Goal: Transaction & Acquisition: Purchase product/service

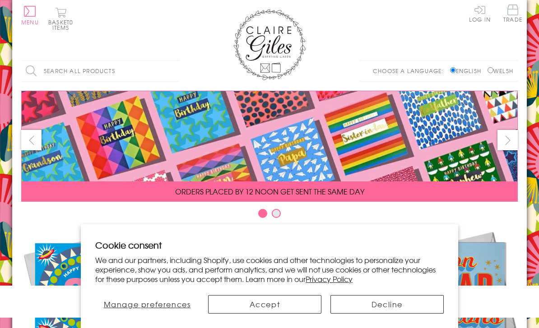
click at [287, 300] on button "Accept" at bounding box center [264, 304] width 113 height 18
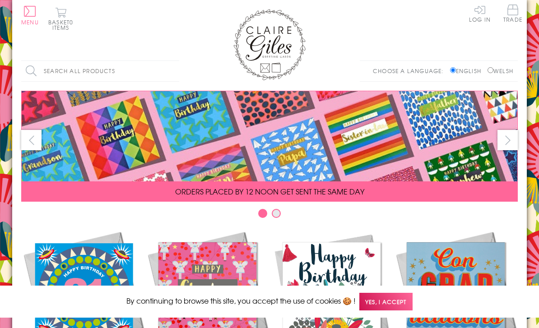
click at [387, 299] on span "Yes, I accept" at bounding box center [385, 302] width 53 height 18
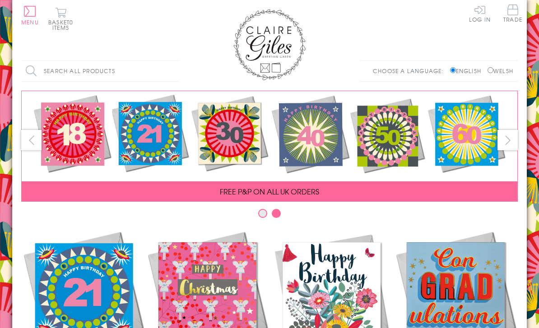
click at [505, 13] on span "Trade" at bounding box center [512, 14] width 19 height 18
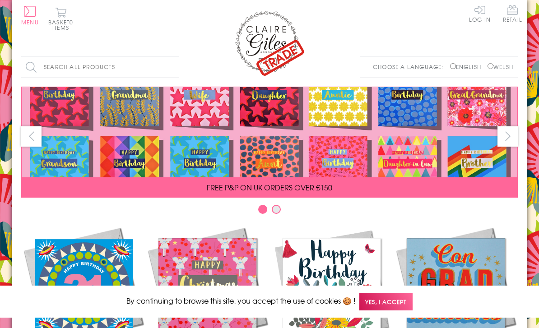
click at [391, 305] on span "Yes, I accept" at bounding box center [385, 302] width 53 height 18
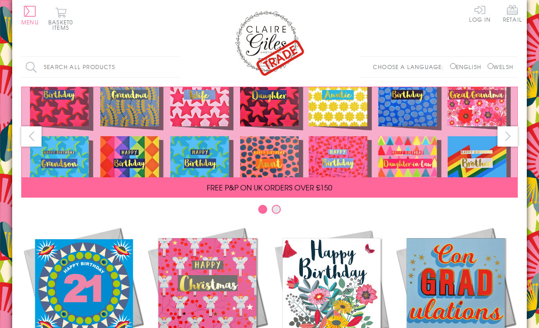
click at [479, 16] on link "Log In" at bounding box center [480, 14] width 22 height 18
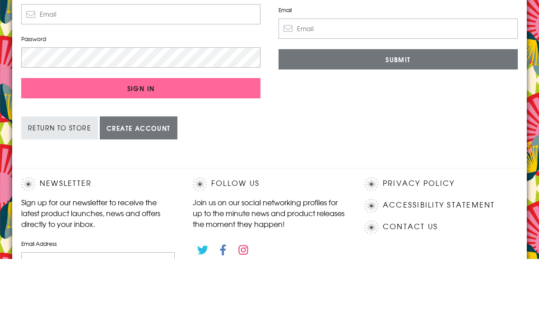
type input "[EMAIL_ADDRESS][DOMAIN_NAME]"
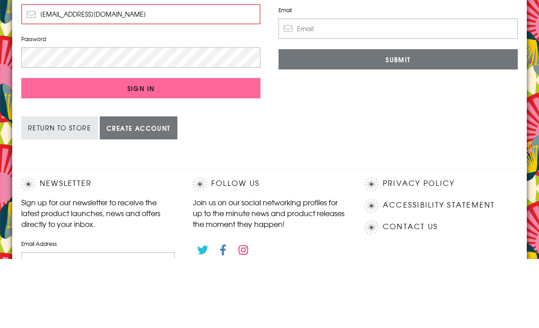
click at [141, 157] on input "Sign In" at bounding box center [140, 157] width 239 height 20
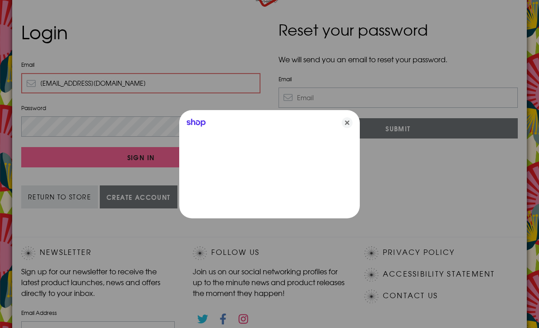
click at [348, 120] on icon "Close" at bounding box center [346, 122] width 11 height 11
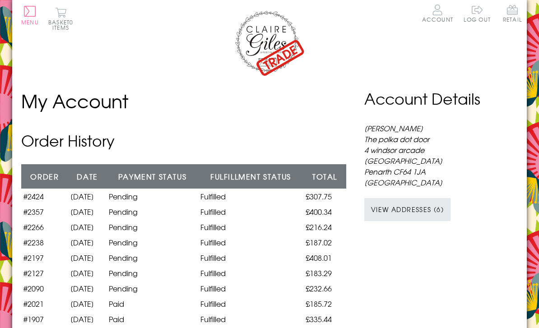
click at [276, 48] on img at bounding box center [269, 42] width 72 height 67
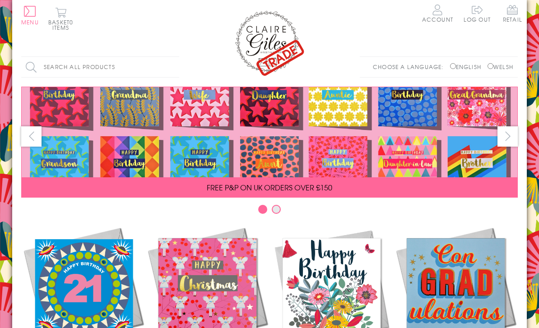
click at [488, 65] on input "Welsh" at bounding box center [490, 66] width 6 height 6
radio input "true"
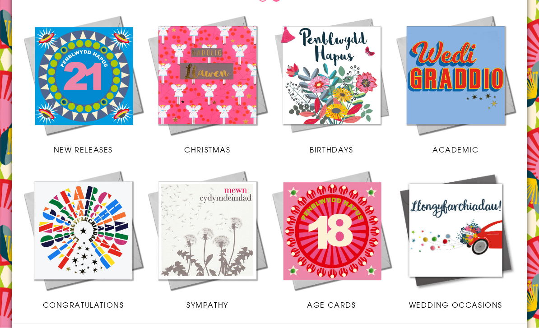
scroll to position [212, 0]
click at [90, 249] on img at bounding box center [83, 230] width 124 height 124
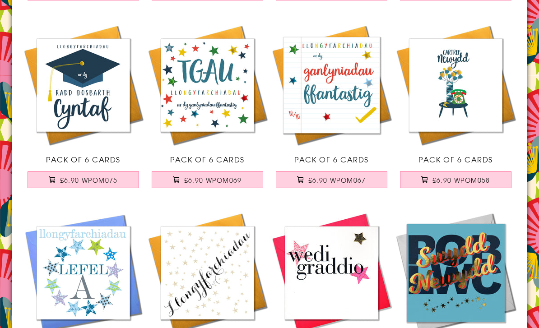
scroll to position [471, 0]
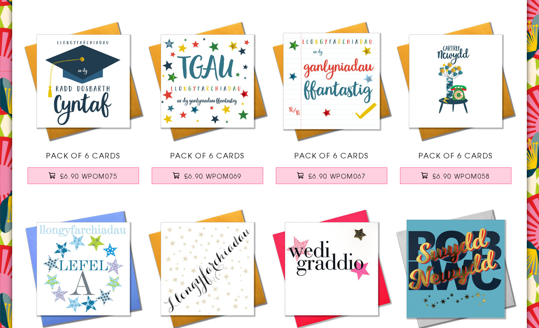
click at [481, 172] on span "£6.90 WPOM058" at bounding box center [461, 175] width 58 height 9
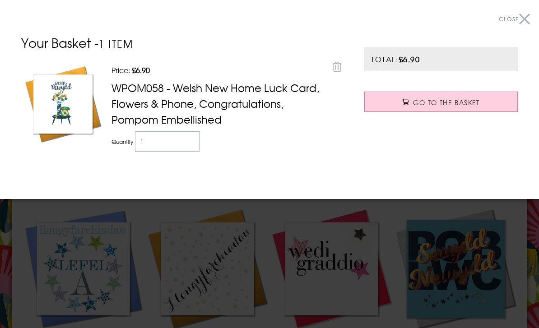
click at [526, 20] on button "Close" at bounding box center [513, 19] width 31 height 20
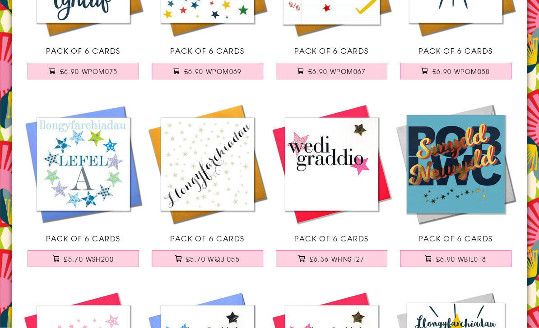
scroll to position [576, 0]
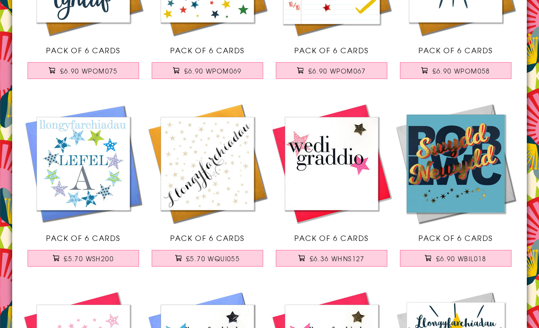
click at [229, 257] on span "£5.70 WQUI055" at bounding box center [213, 258] width 54 height 9
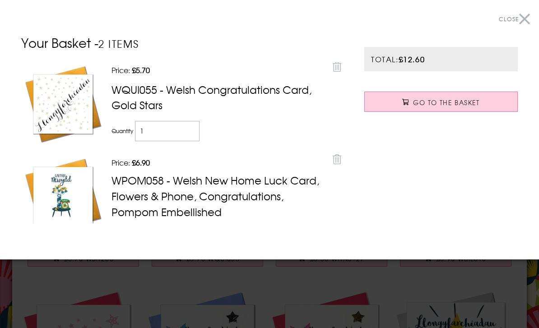
click at [528, 15] on button "Close" at bounding box center [513, 19] width 31 height 20
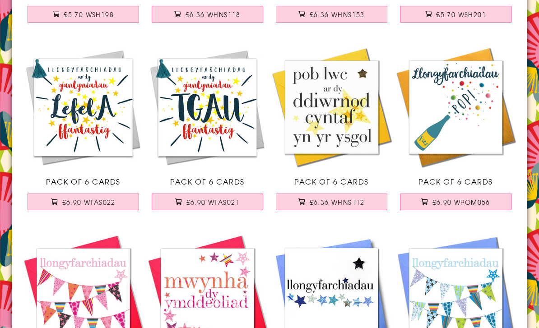
scroll to position [1196, 0]
click at [479, 198] on span "£6.90 WPOM056" at bounding box center [461, 202] width 58 height 9
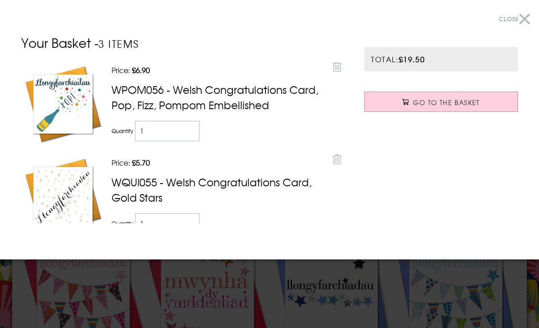
click at [519, 16] on button "Close" at bounding box center [513, 19] width 31 height 20
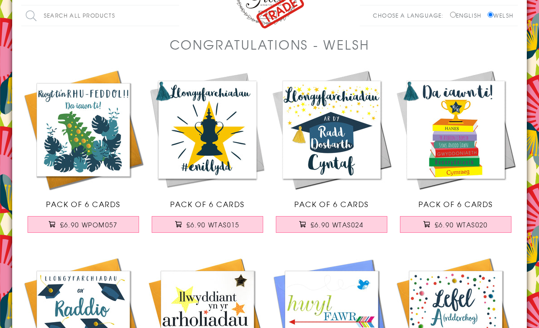
scroll to position [0, 0]
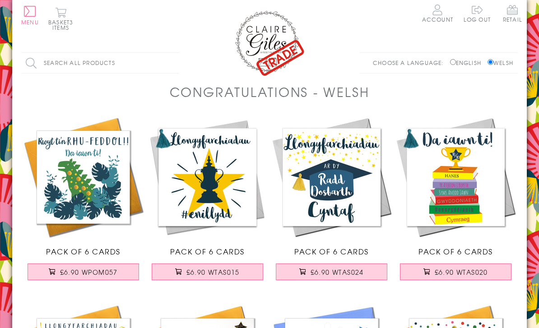
click at [112, 65] on input "Search all products" at bounding box center [100, 63] width 158 height 20
type input "New baby"
click at [175, 63] on input "Search" at bounding box center [174, 63] width 9 height 20
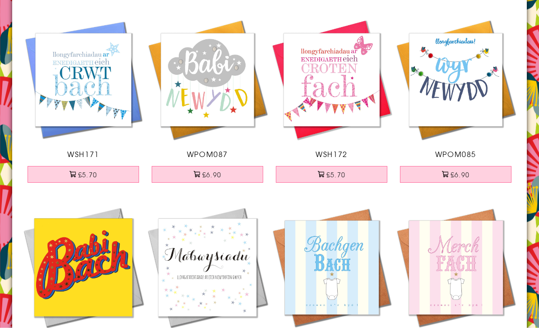
click at [239, 169] on button "£6.90" at bounding box center [208, 174] width 112 height 17
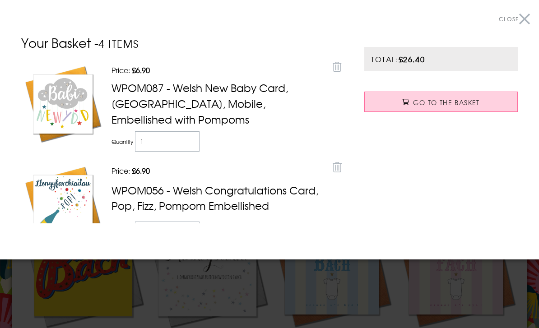
click at [517, 14] on button "Close" at bounding box center [513, 19] width 31 height 20
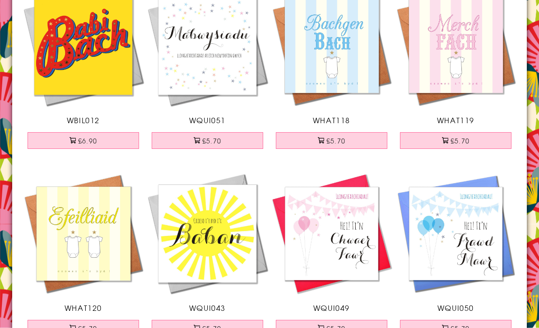
scroll to position [319, 0]
click at [100, 138] on button "£6.90" at bounding box center [84, 140] width 112 height 17
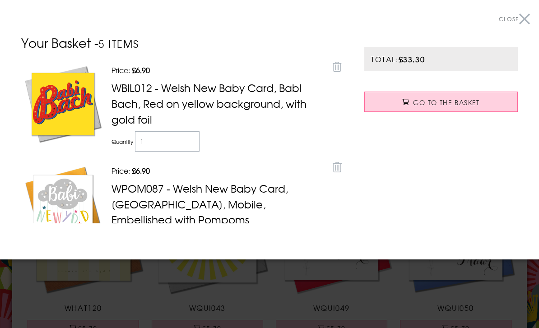
click at [522, 16] on button "Close" at bounding box center [513, 19] width 31 height 20
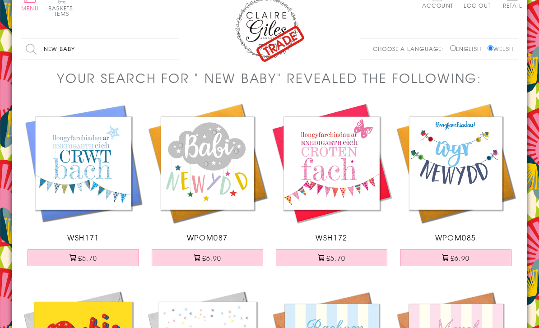
scroll to position [0, 0]
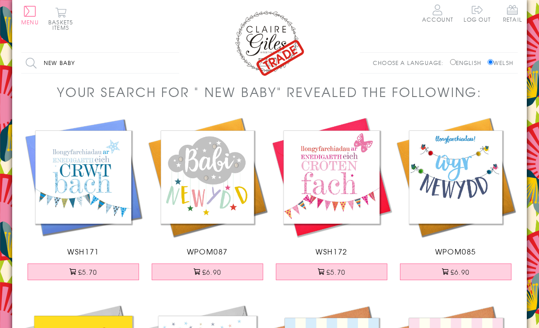
click at [104, 67] on input "New baby" at bounding box center [100, 63] width 158 height 20
type input "N"
type input "Sympathy"
click at [175, 63] on input "Search" at bounding box center [174, 63] width 9 height 20
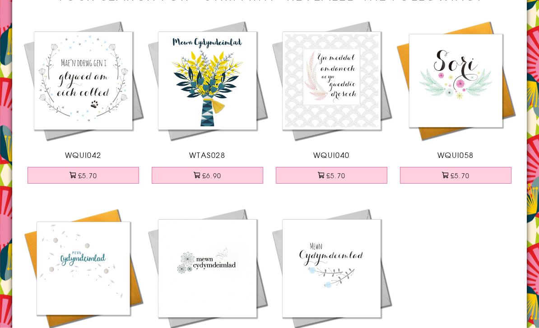
scroll to position [97, 0]
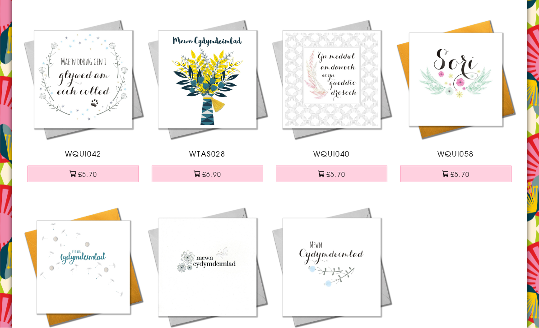
click at [228, 174] on button "£6.90" at bounding box center [208, 174] width 112 height 17
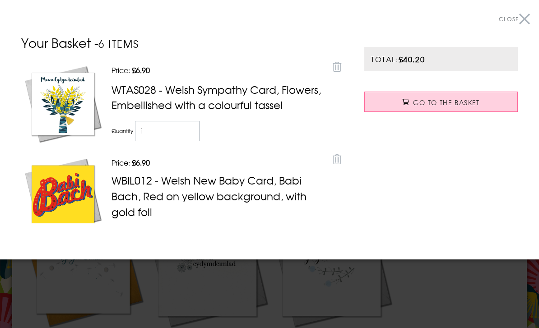
click at [516, 12] on button "Close" at bounding box center [513, 19] width 31 height 20
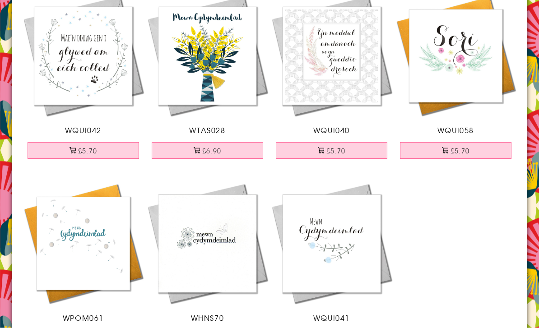
scroll to position [187, 0]
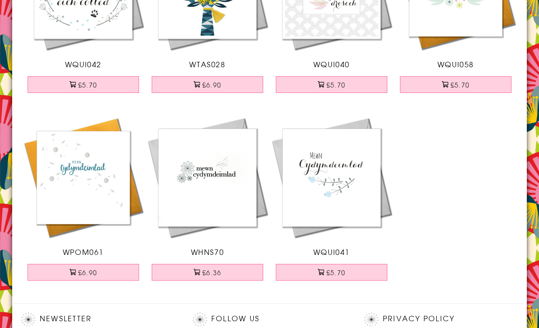
click at [100, 272] on button "£6.90" at bounding box center [84, 272] width 112 height 17
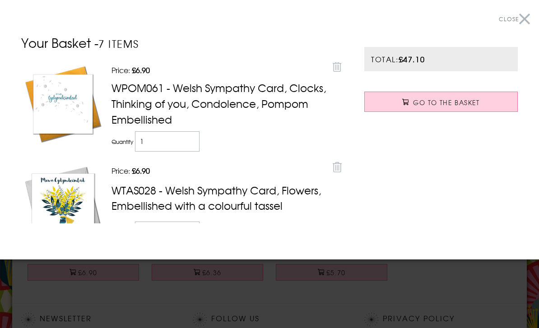
click at [515, 14] on button "Close" at bounding box center [513, 19] width 31 height 20
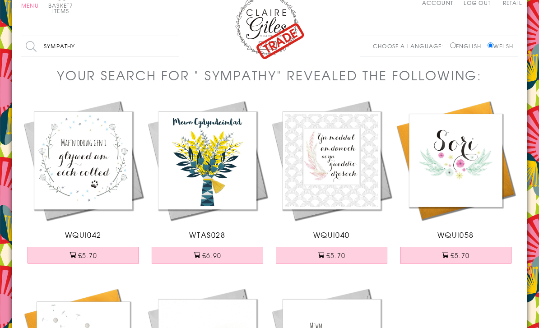
scroll to position [0, 0]
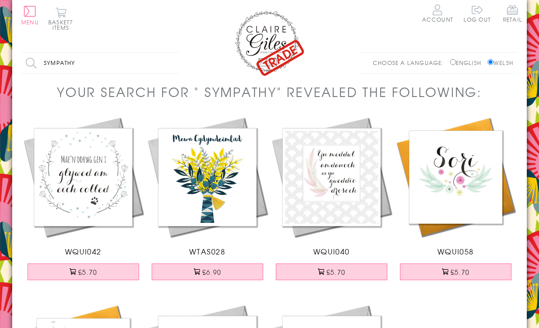
click at [139, 65] on input "Sympathy" at bounding box center [100, 63] width 158 height 20
type input "S"
type input "Good luvk"
click at [175, 63] on input "Search" at bounding box center [174, 63] width 9 height 20
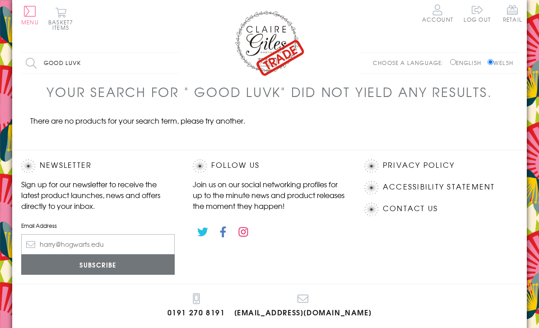
click at [131, 64] on input "Good luvk" at bounding box center [100, 63] width 158 height 20
type input "Good luck"
click at [175, 63] on input "Search" at bounding box center [174, 63] width 9 height 20
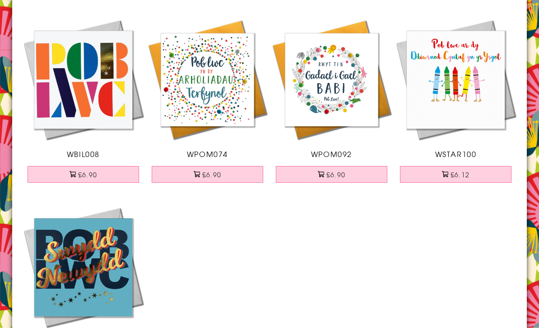
scroll to position [1036, 0]
click at [100, 175] on button "£6.90" at bounding box center [84, 174] width 112 height 17
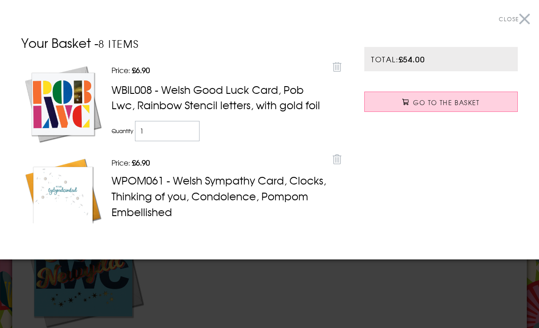
click at [516, 22] on span "Close" at bounding box center [508, 19] width 20 height 8
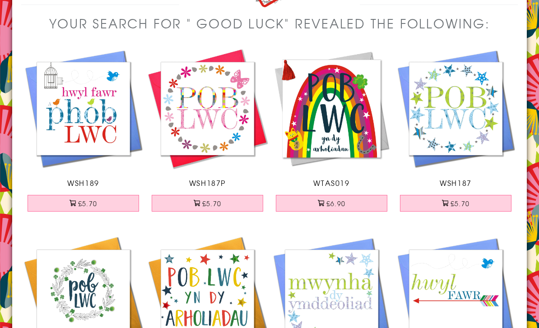
scroll to position [0, 0]
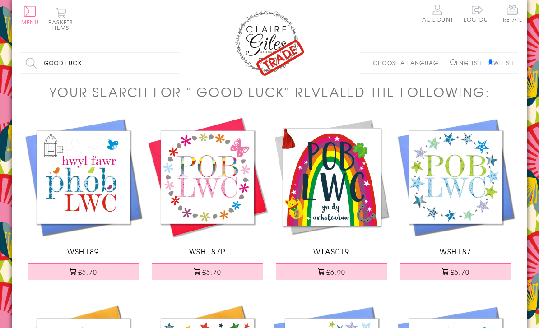
click at [119, 67] on input "Good luck" at bounding box center [100, 63] width 158 height 20
type input "G"
type input "Diolch"
click at [175, 63] on input "Search" at bounding box center [174, 63] width 9 height 20
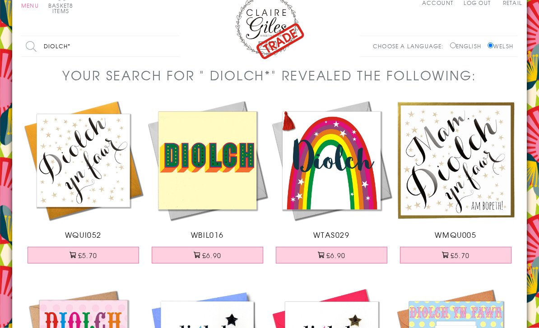
scroll to position [17, 0]
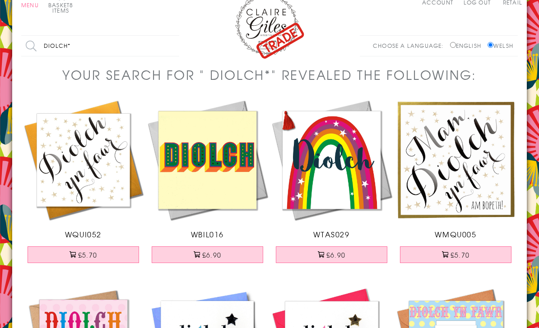
click at [337, 254] on button "£6.90" at bounding box center [332, 254] width 112 height 17
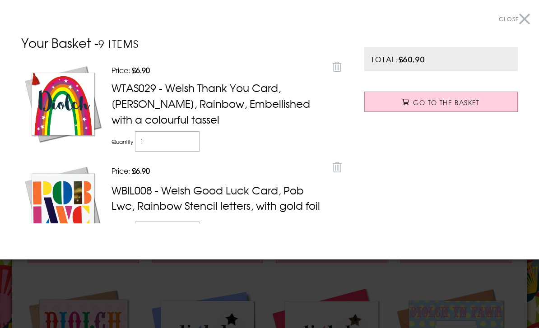
click at [516, 12] on button "Close" at bounding box center [513, 19] width 31 height 20
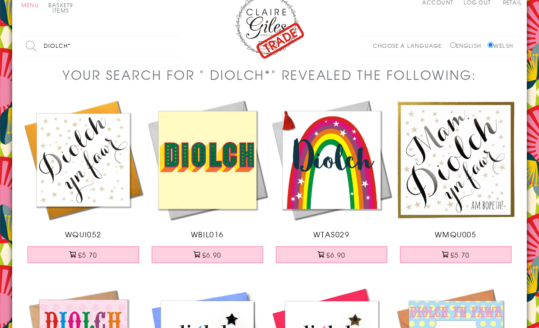
click at [232, 251] on button "£6.90" at bounding box center [208, 254] width 112 height 17
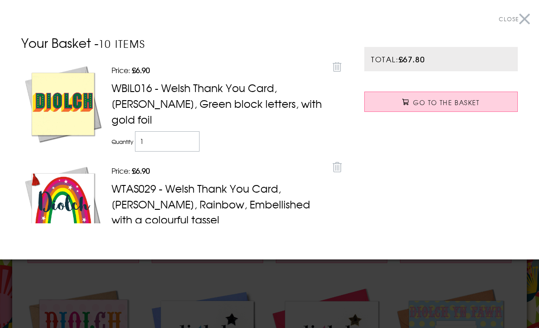
click at [517, 13] on button "Close" at bounding box center [513, 19] width 31 height 20
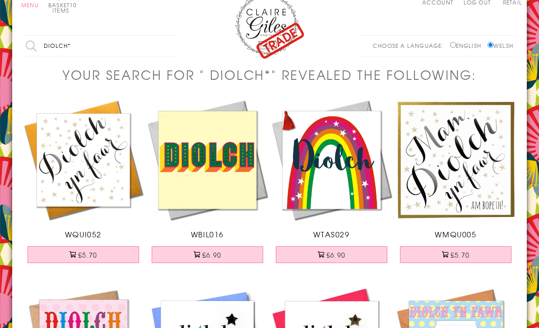
scroll to position [0, 0]
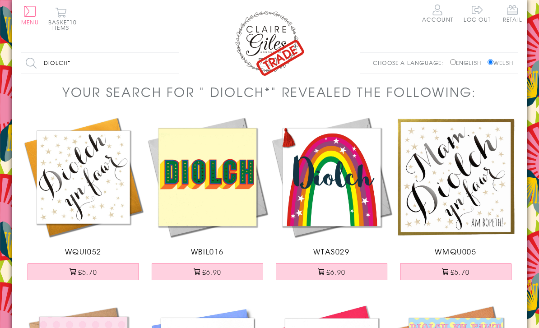
click at [128, 64] on input "Diolch*" at bounding box center [100, 63] width 158 height 20
type input "D"
type input "Tad cu"
click at [175, 63] on input "Search" at bounding box center [174, 63] width 9 height 20
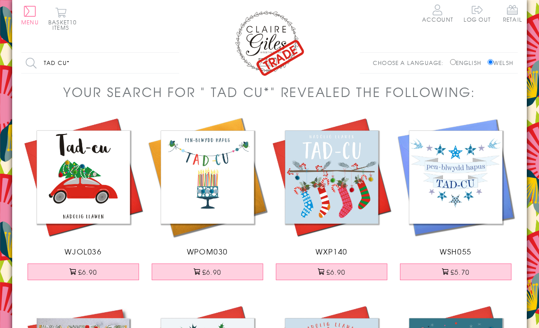
click at [218, 269] on button "£6.90" at bounding box center [208, 271] width 112 height 17
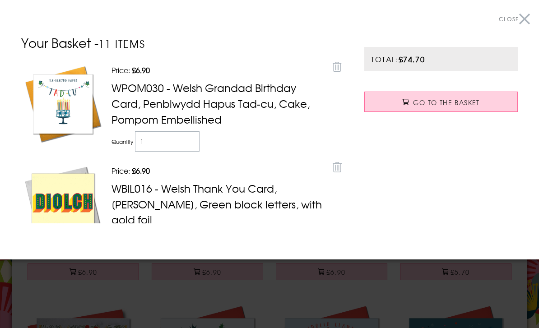
click at [519, 18] on button "Close" at bounding box center [513, 19] width 31 height 20
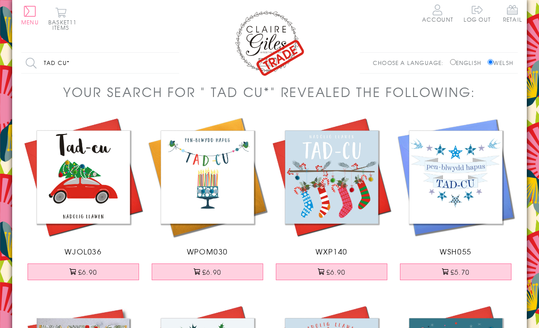
click at [144, 64] on input "Tad cu*" at bounding box center [100, 63] width 158 height 20
type input "T"
type input "Anti"
click at [175, 63] on input "Search" at bounding box center [174, 63] width 9 height 20
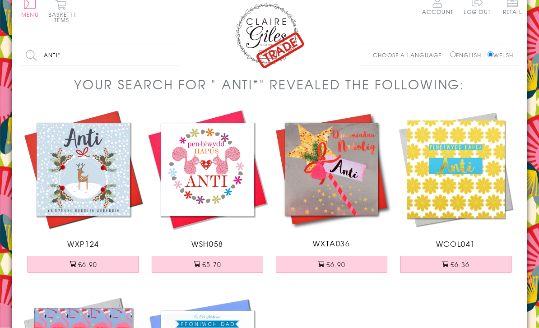
click at [472, 263] on button "£6.36" at bounding box center [456, 264] width 112 height 17
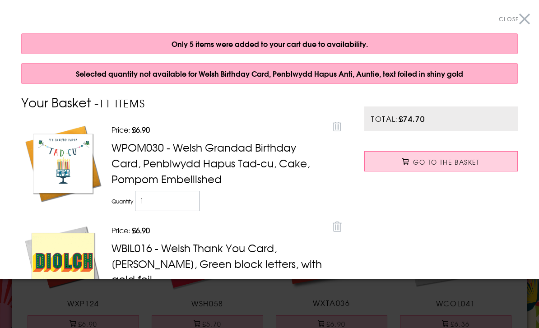
click at [514, 17] on span "Close" at bounding box center [508, 19] width 20 height 8
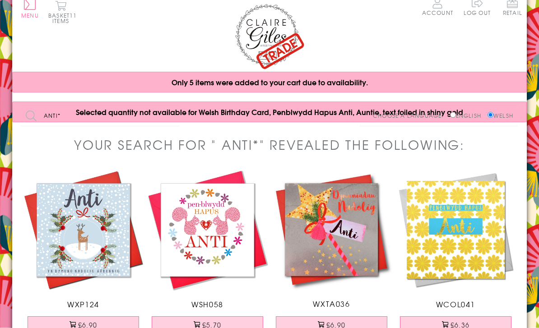
scroll to position [0, 0]
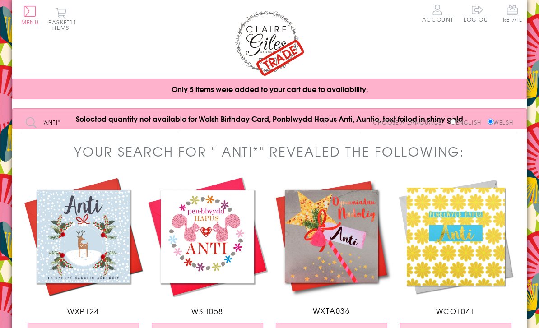
click at [71, 23] on button "Basket 11 items" at bounding box center [60, 18] width 25 height 23
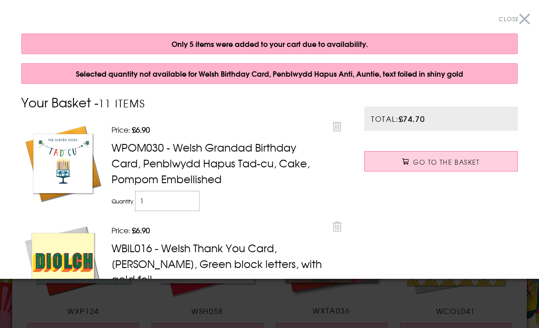
click at [523, 13] on button "Close" at bounding box center [513, 19] width 31 height 20
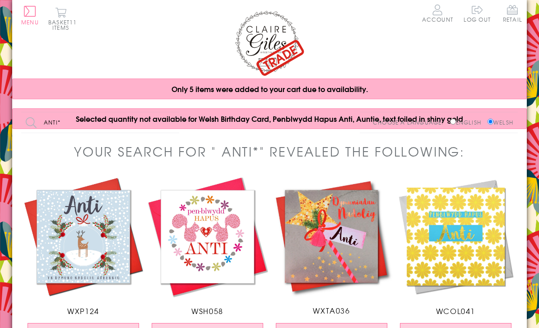
click at [70, 22] on button "Basket 11 items" at bounding box center [60, 18] width 25 height 23
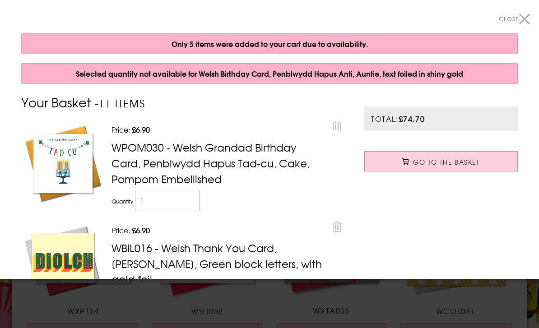
click at [353, 75] on div "Selected quantity not available for Welsh Birthday Card, Penblwydd Hapus Anti, …" at bounding box center [269, 73] width 496 height 21
click at [340, 71] on div "Selected quantity not available for Welsh Birthday Card, Penblwydd Hapus Anti, …" at bounding box center [269, 73] width 496 height 21
click at [361, 43] on div "Only 5 items were added to your cart due to availability." at bounding box center [269, 43] width 496 height 21
click at [520, 22] on button "Close" at bounding box center [513, 19] width 31 height 20
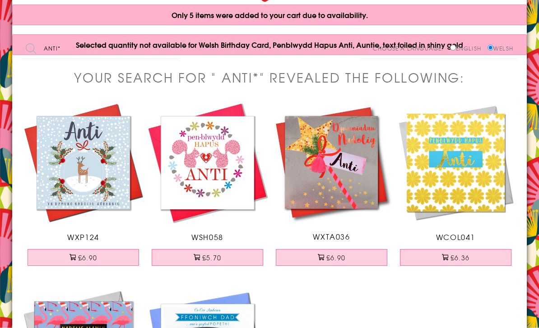
scroll to position [77, 0]
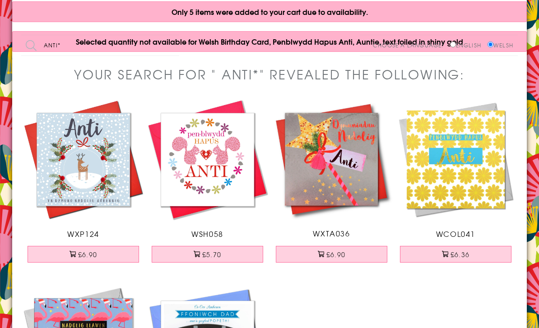
click at [471, 171] on img at bounding box center [455, 159] width 124 height 124
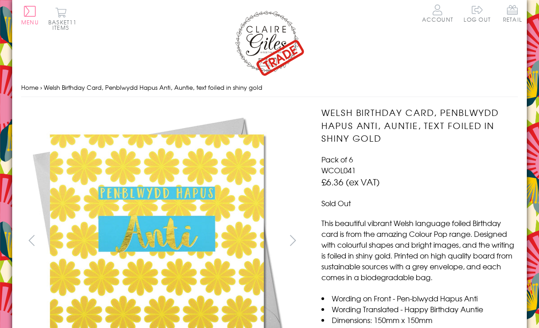
click at [277, 47] on img at bounding box center [269, 42] width 72 height 67
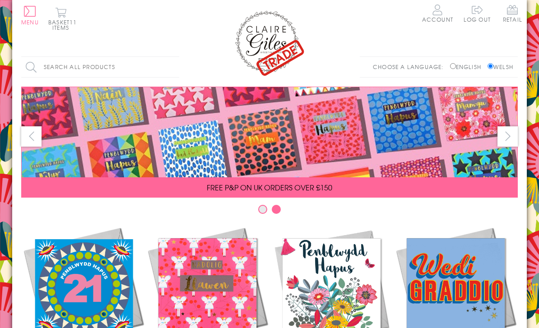
click at [100, 66] on input "Search all products" at bounding box center [100, 67] width 158 height 20
type input "Anti"
click at [175, 66] on input "Search" at bounding box center [174, 67] width 9 height 20
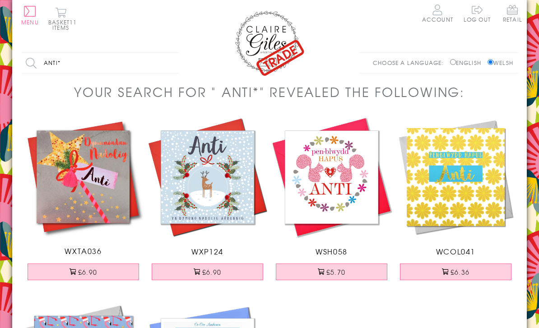
click at [346, 272] on button "£5.70" at bounding box center [332, 271] width 112 height 17
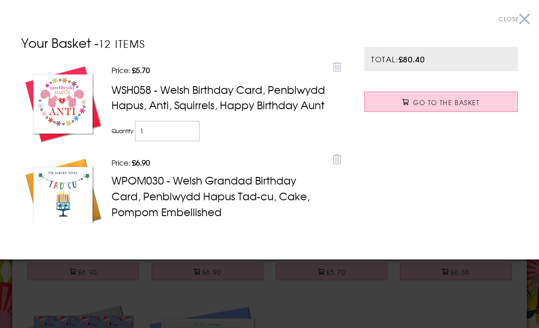
click at [524, 23] on button "Close" at bounding box center [513, 19] width 31 height 20
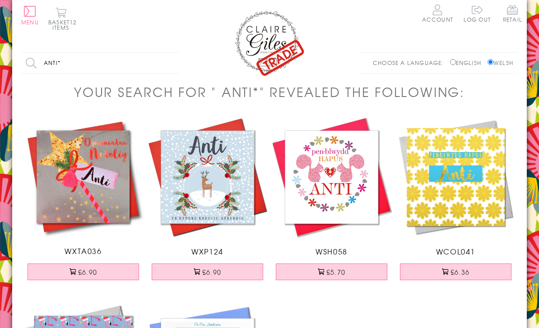
click at [510, 14] on span "Retail" at bounding box center [511, 14] width 19 height 18
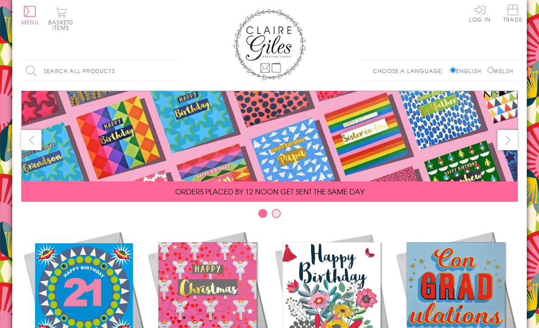
click at [107, 70] on input "Search all products" at bounding box center [100, 71] width 158 height 20
type input "Mamgu"
click at [175, 70] on input "Search" at bounding box center [174, 71] width 9 height 20
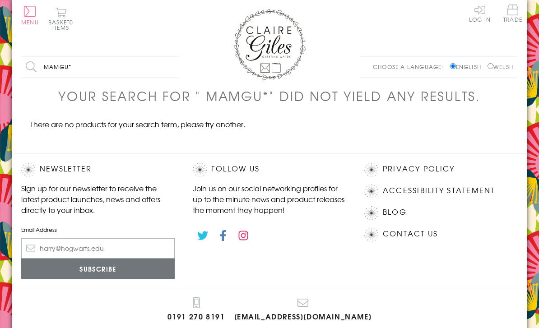
click at [111, 69] on input "Mamgu*" at bounding box center [100, 67] width 158 height 20
type input "Mam"
click at [175, 67] on input "Search" at bounding box center [174, 67] width 9 height 20
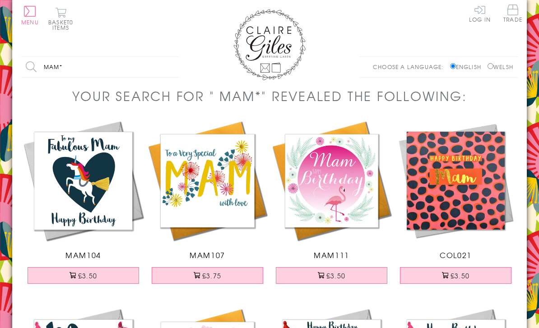
click at [488, 63] on input "Welsh" at bounding box center [490, 66] width 6 height 6
radio input "true"
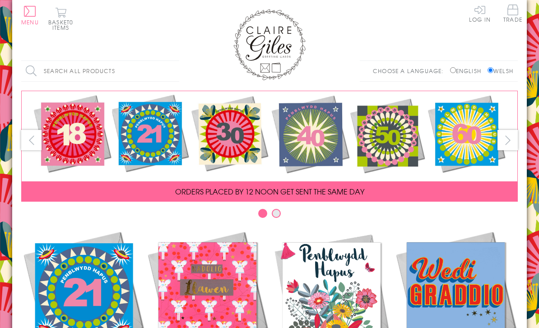
click at [134, 69] on input "Search all products" at bounding box center [100, 71] width 158 height 20
type input "Mam"
click at [175, 70] on input "Search" at bounding box center [174, 71] width 9 height 20
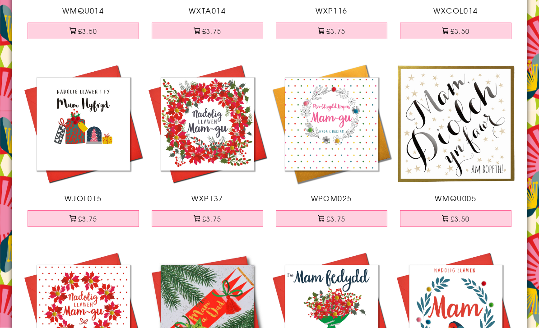
scroll to position [432, 0]
click at [360, 214] on button "£3.75" at bounding box center [332, 218] width 112 height 17
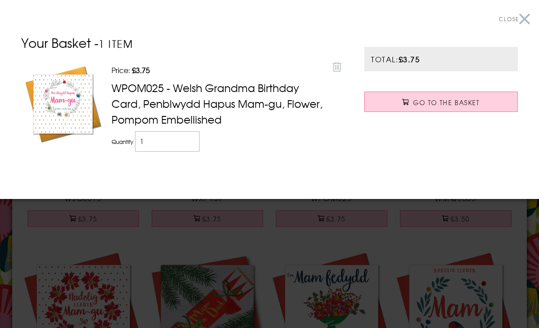
click at [521, 29] on button "Close" at bounding box center [513, 19] width 31 height 20
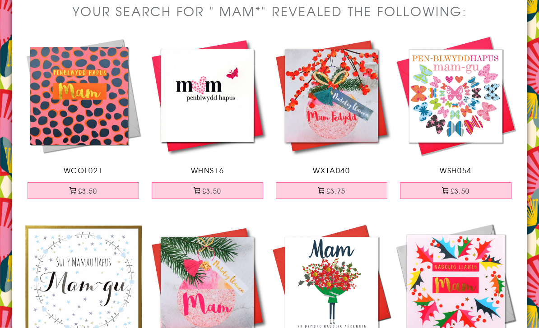
scroll to position [0, 0]
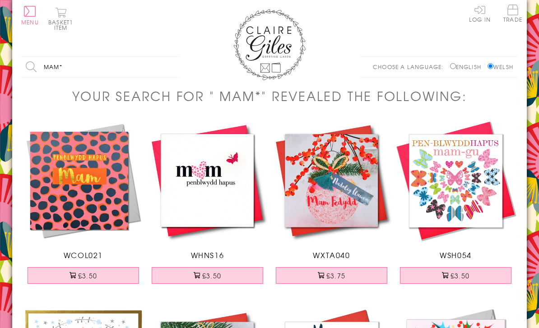
click at [62, 19] on button "Basket 1 item" at bounding box center [60, 18] width 25 height 23
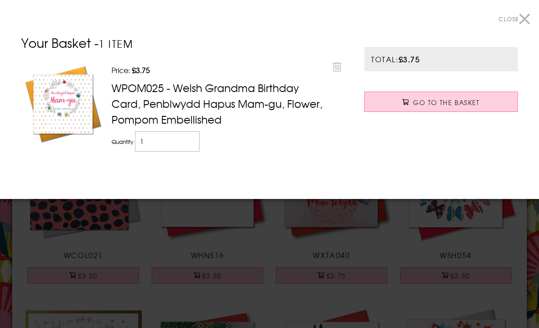
click at [517, 10] on button "Close" at bounding box center [513, 19] width 31 height 20
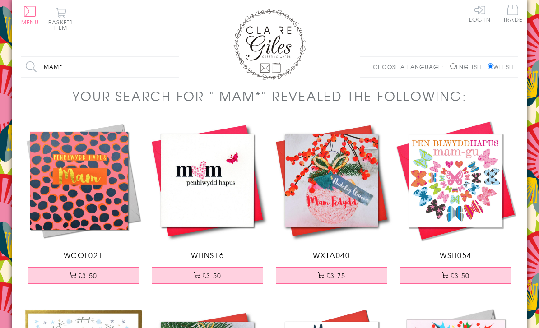
scroll to position [0, 0]
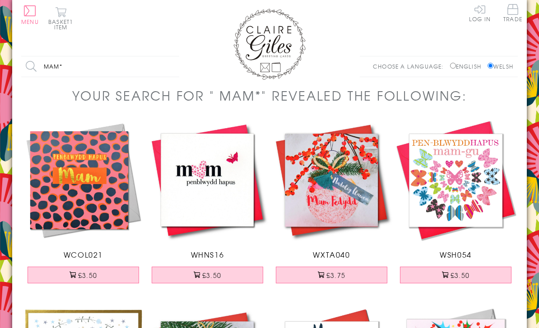
click at [510, 12] on span "Trade" at bounding box center [512, 13] width 19 height 18
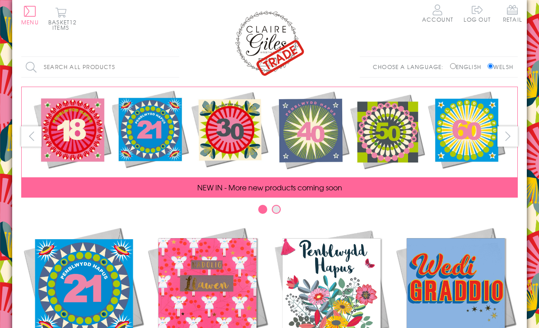
click at [55, 19] on button "Basket 12 items" at bounding box center [60, 18] width 25 height 23
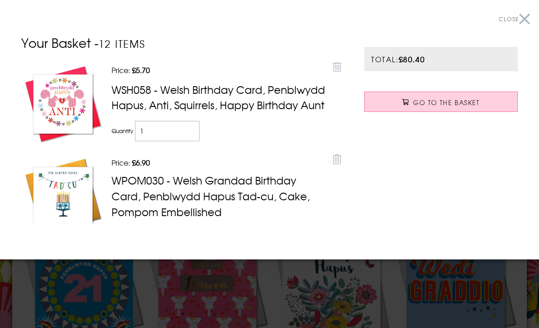
click at [525, 13] on button "Close" at bounding box center [513, 19] width 31 height 20
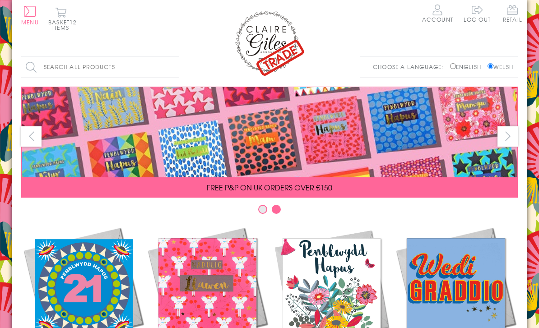
click at [89, 61] on input "Search all products" at bounding box center [100, 67] width 158 height 20
type input "Mam"
click at [175, 66] on input "Search" at bounding box center [174, 67] width 9 height 20
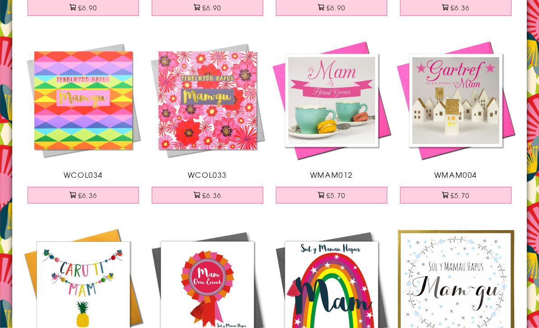
scroll to position [1765, 0]
click at [234, 190] on button "£6.36" at bounding box center [208, 195] width 112 height 17
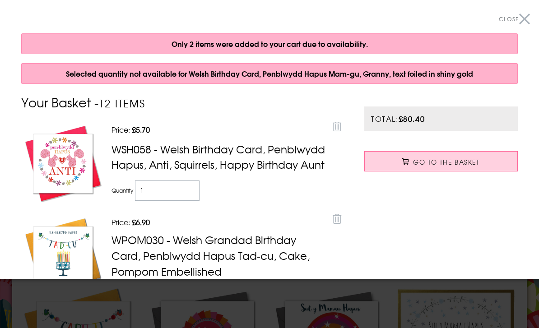
click at [516, 16] on span "Close" at bounding box center [508, 19] width 20 height 8
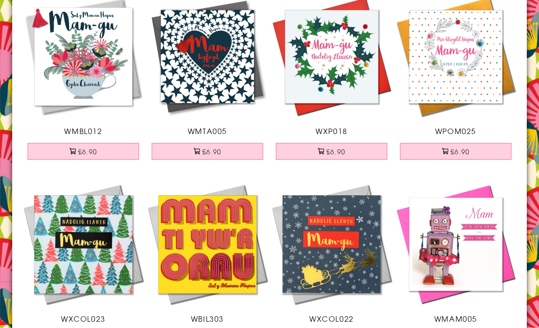
scroll to position [2430, 0]
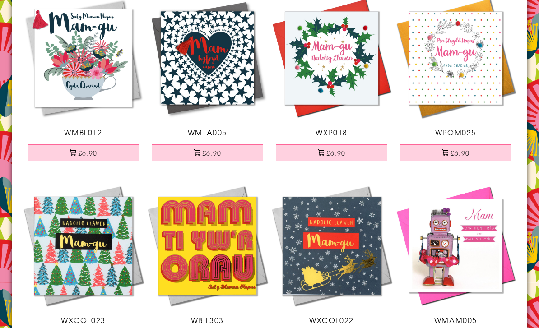
click at [486, 147] on button "£6.90" at bounding box center [456, 152] width 112 height 17
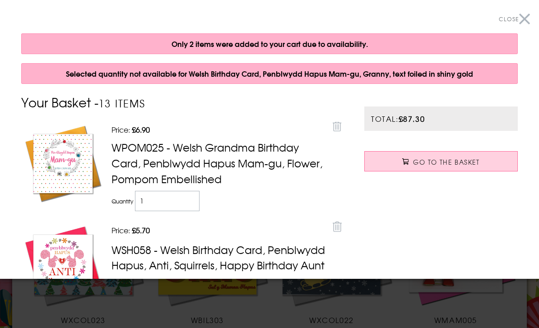
click at [314, 75] on div "Selected quantity not available for Welsh Birthday Card, Penblwydd Hapus Mam-gu…" at bounding box center [269, 73] width 496 height 21
click at [525, 18] on button "Close" at bounding box center [513, 19] width 31 height 20
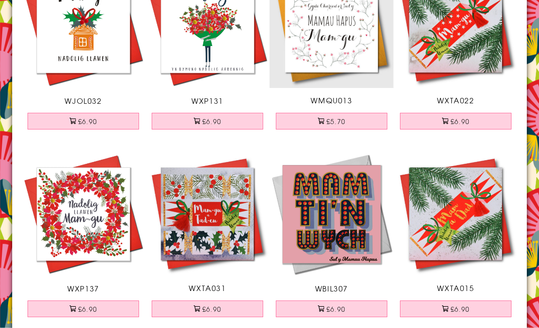
scroll to position [0, 0]
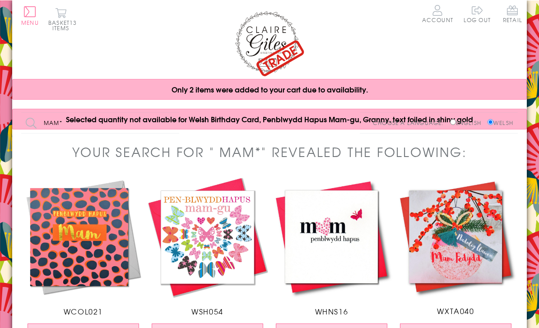
click at [63, 25] on span "13 items" at bounding box center [64, 25] width 25 height 14
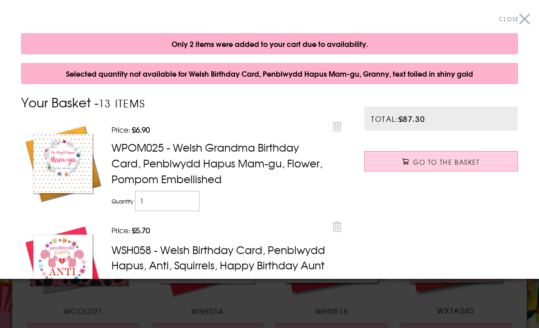
click at [329, 41] on div "Only 2 items were added to your cart due to availability." at bounding box center [269, 43] width 496 height 21
click at [440, 162] on span "Go to the Basket" at bounding box center [446, 161] width 66 height 9
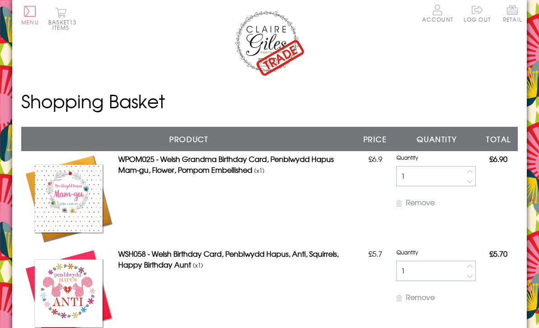
click at [506, 14] on span "Retail" at bounding box center [511, 14] width 19 height 18
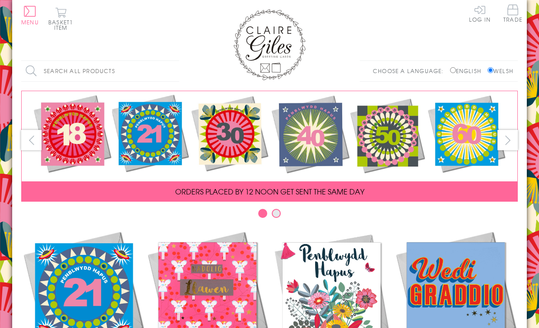
click at [54, 23] on span "1 item" at bounding box center [63, 25] width 19 height 14
click at [67, 24] on span "1 item" at bounding box center [63, 25] width 19 height 14
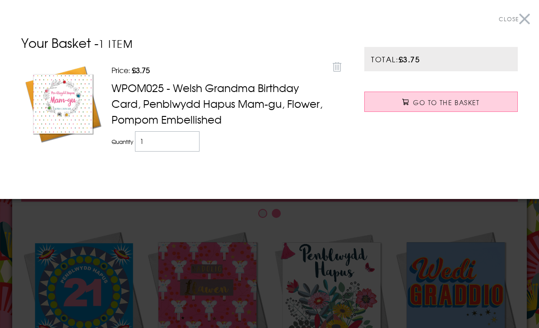
click at [336, 73] on link "Remove" at bounding box center [337, 66] width 14 height 16
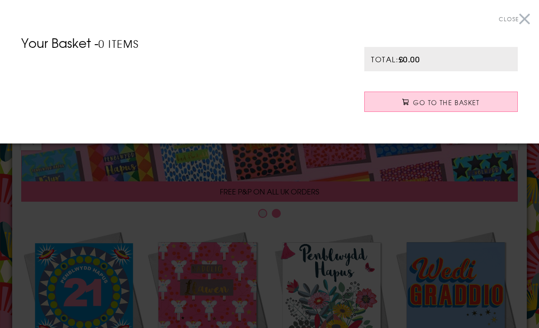
click at [515, 21] on span "Close" at bounding box center [508, 19] width 20 height 8
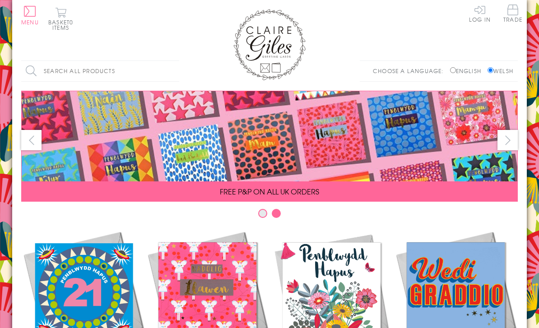
click at [513, 19] on span "Trade" at bounding box center [512, 14] width 19 height 18
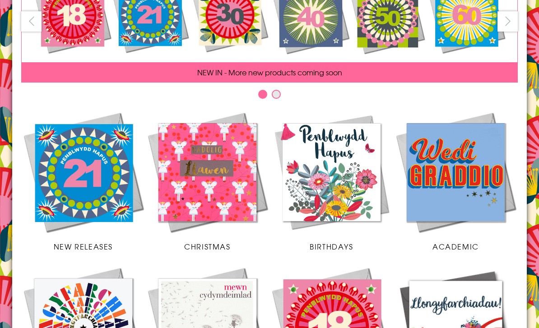
scroll to position [119, 0]
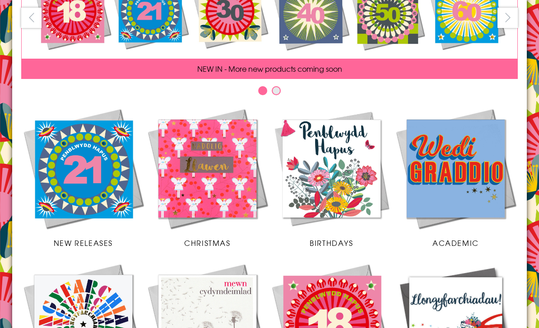
click at [350, 176] on img at bounding box center [331, 168] width 124 height 124
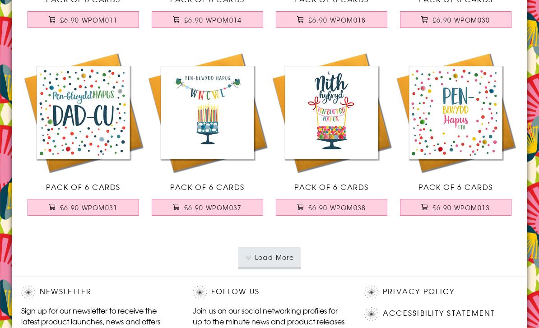
scroll to position [1785, 0]
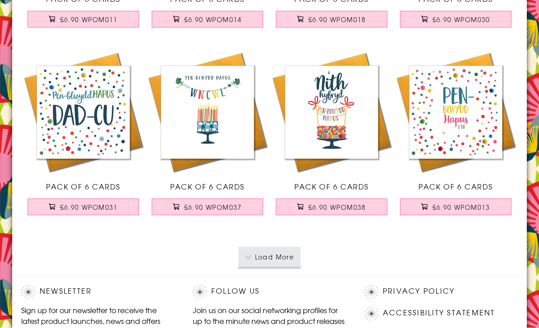
click at [283, 253] on button "Load More" at bounding box center [269, 257] width 63 height 20
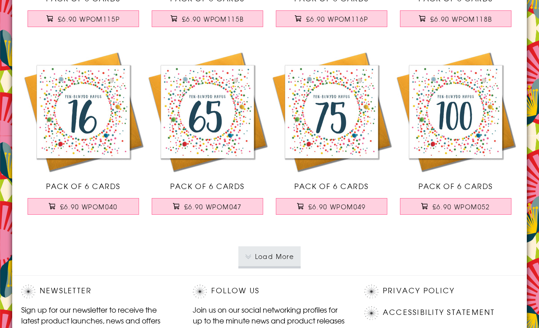
scroll to position [3657, 0]
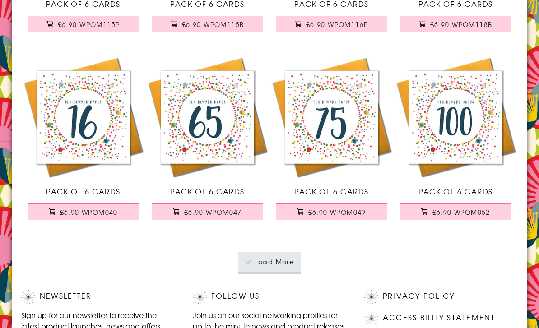
click at [282, 260] on button "Load More" at bounding box center [269, 262] width 63 height 20
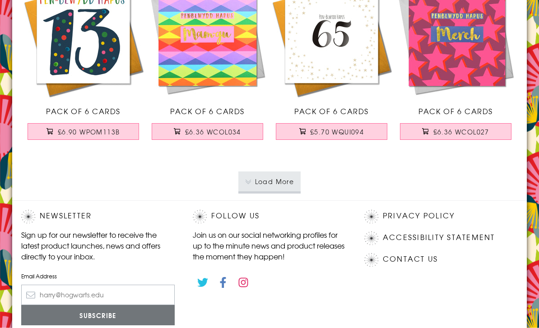
click at [278, 186] on button "Load More" at bounding box center [269, 182] width 63 height 20
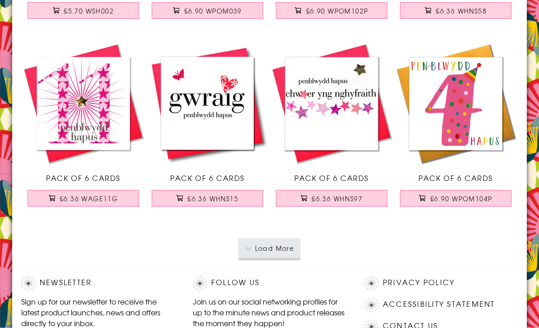
scroll to position [7433, 0]
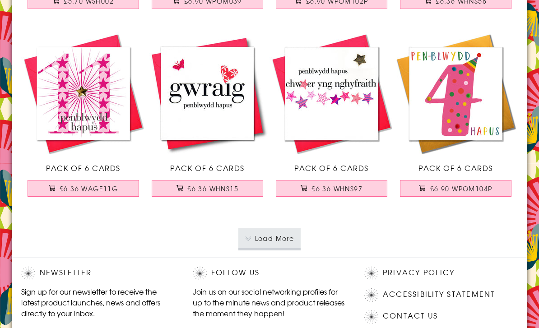
click at [277, 237] on button "Load More" at bounding box center [269, 238] width 63 height 20
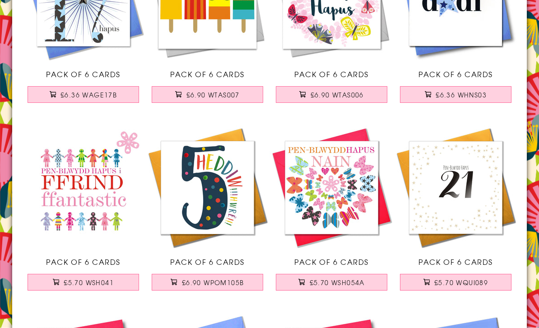
scroll to position [8841, 0]
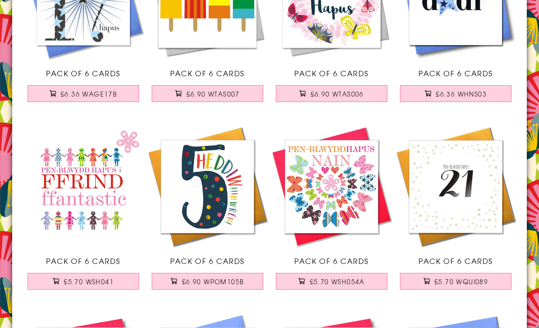
click at [114, 282] on button "£5.70 WSH041" at bounding box center [84, 281] width 112 height 17
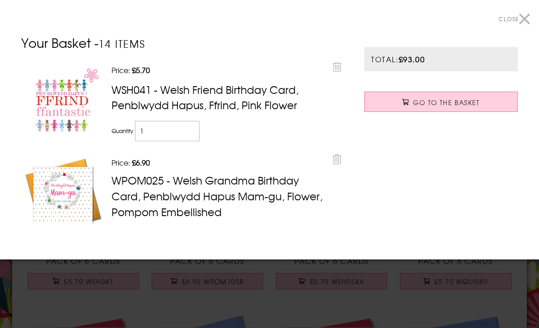
click at [516, 18] on span "Close" at bounding box center [508, 19] width 20 height 8
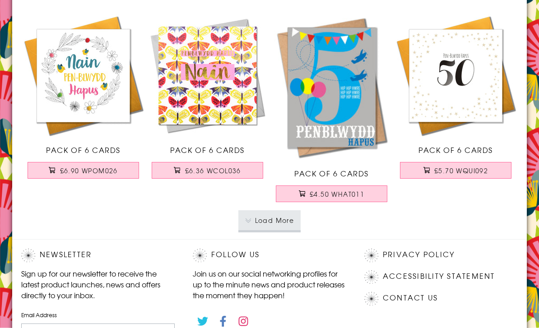
scroll to position [9345, 0]
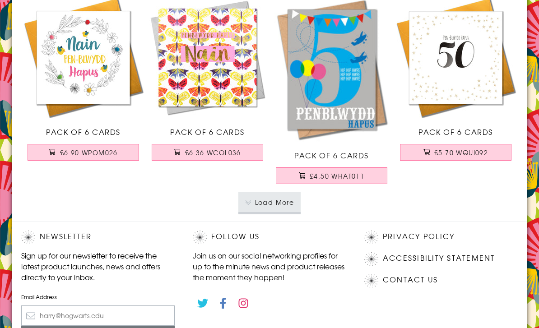
click at [285, 199] on button "Load More" at bounding box center [269, 202] width 63 height 20
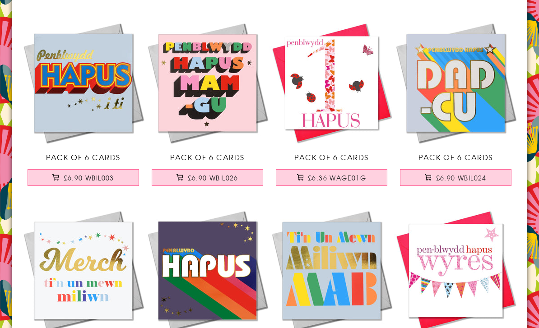
scroll to position [11008, 0]
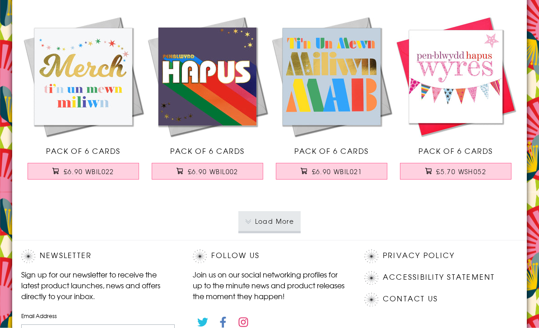
click at [291, 219] on button "Load More" at bounding box center [269, 222] width 63 height 20
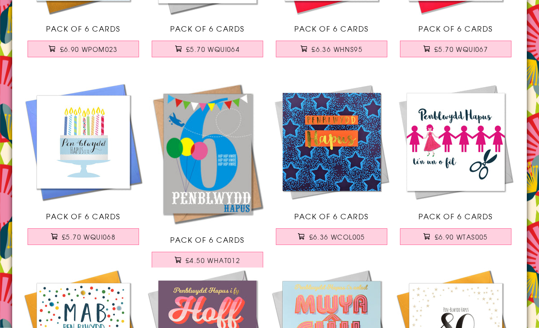
click at [107, 235] on span "£5.70 WQUI068" at bounding box center [89, 237] width 54 height 9
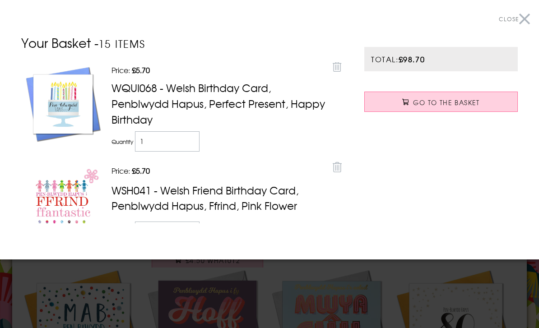
click at [519, 20] on button "Close" at bounding box center [513, 19] width 31 height 20
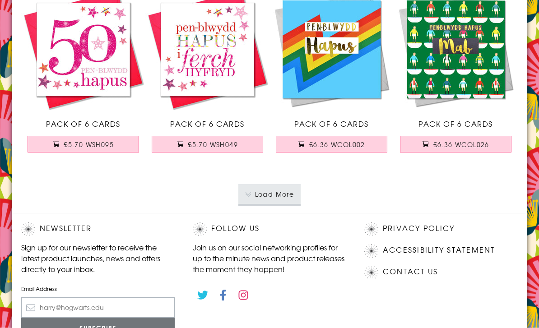
scroll to position [13191, 0]
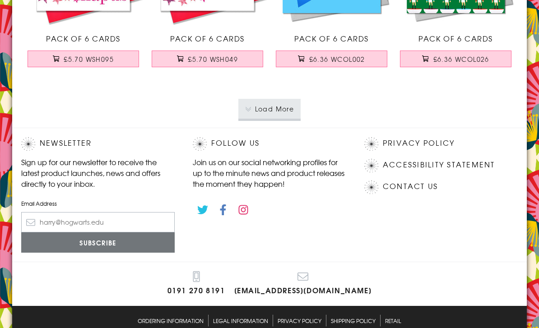
click at [283, 110] on button "Load More" at bounding box center [269, 109] width 63 height 20
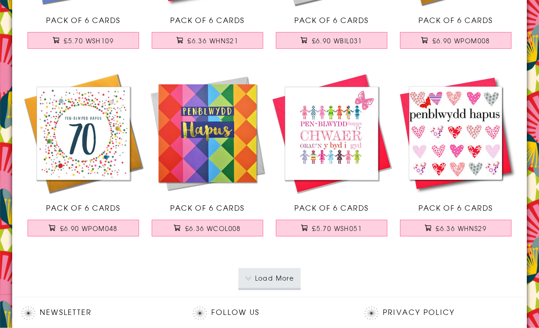
scroll to position [14928, 0]
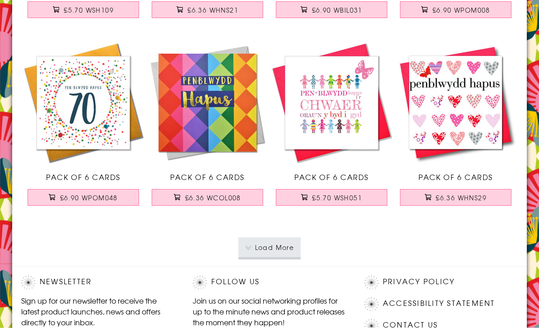
click at [236, 193] on span "£6.36 WCOL008" at bounding box center [213, 197] width 56 height 9
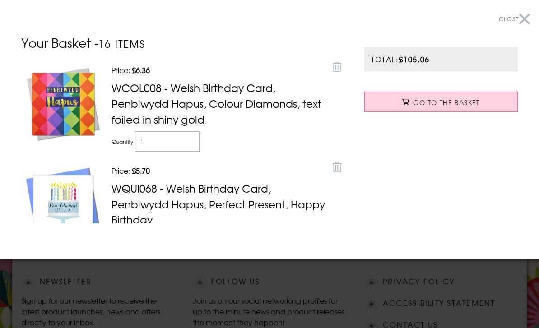
click at [525, 18] on button "Close" at bounding box center [513, 19] width 31 height 20
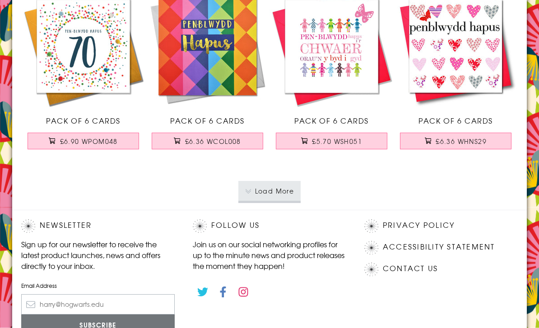
click at [283, 194] on button "Load More" at bounding box center [269, 191] width 63 height 20
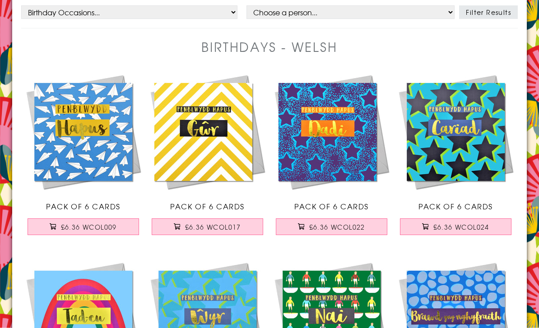
scroll to position [0, 0]
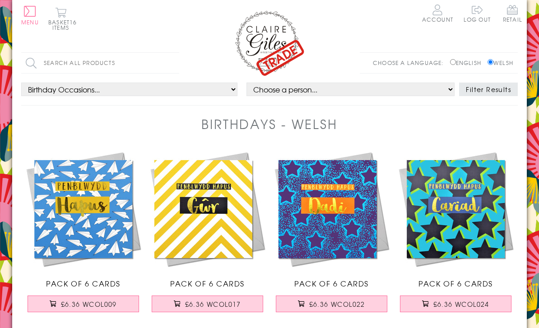
click at [269, 42] on img at bounding box center [269, 42] width 72 height 67
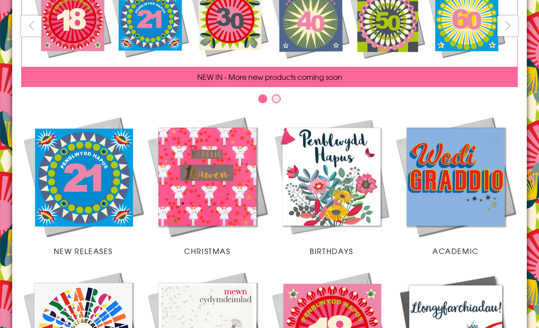
scroll to position [111, 0]
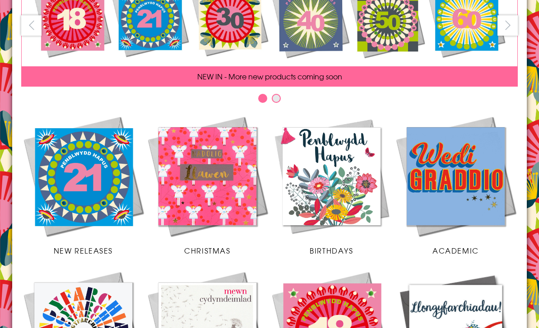
click at [95, 206] on img at bounding box center [83, 176] width 124 height 124
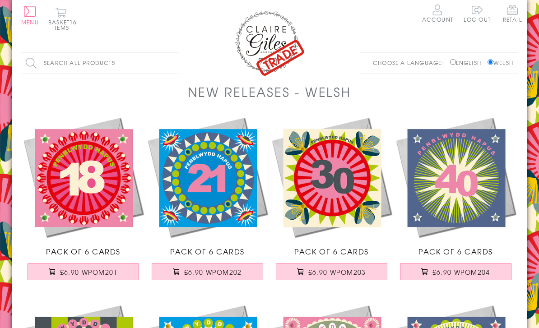
click at [129, 63] on input "Search all products" at bounding box center [100, 63] width 158 height 20
type input "18"
click at [175, 63] on input "Search" at bounding box center [174, 63] width 9 height 20
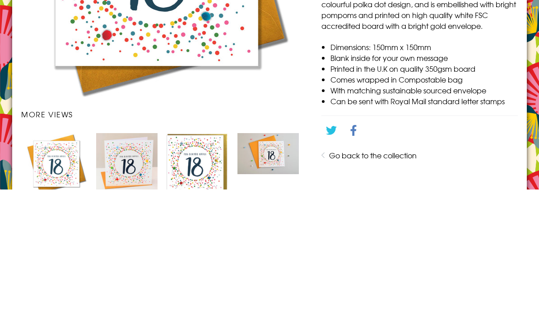
scroll to position [138, 0]
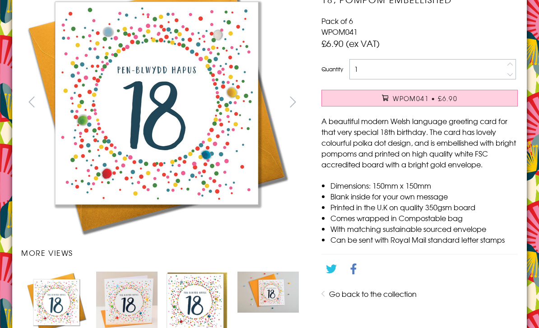
click at [452, 100] on span "WPOM041 • £6.90" at bounding box center [424, 98] width 64 height 9
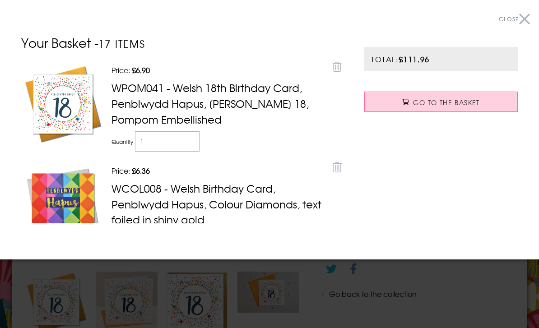
click at [519, 11] on button "Close" at bounding box center [513, 19] width 31 height 20
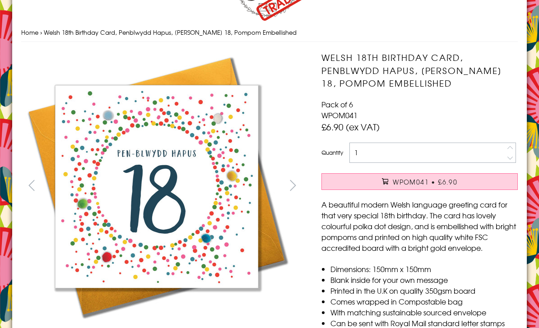
scroll to position [0, 0]
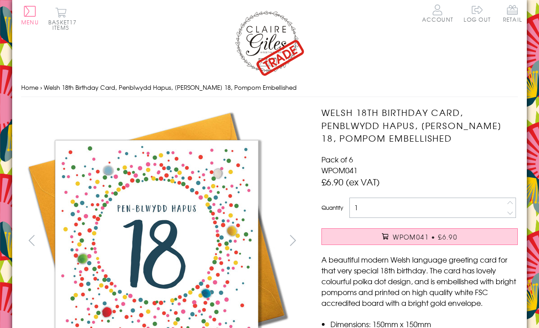
click at [281, 48] on img at bounding box center [269, 42] width 72 height 67
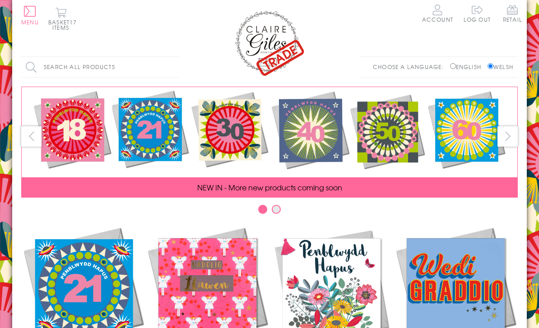
click at [143, 64] on input "Search all products" at bounding box center [100, 67] width 158 height 20
type input "70"
click at [175, 66] on input "Search" at bounding box center [174, 67] width 9 height 20
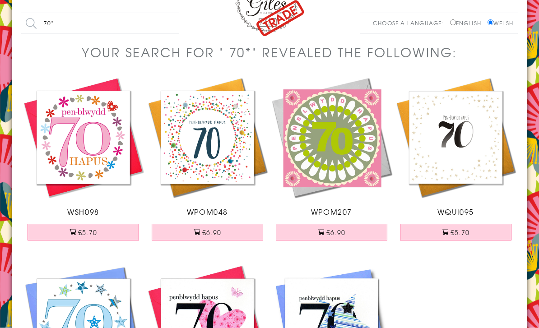
scroll to position [40, 0]
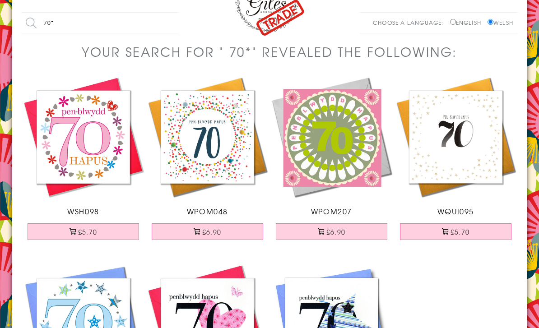
click at [228, 234] on button "£6.90" at bounding box center [208, 231] width 112 height 17
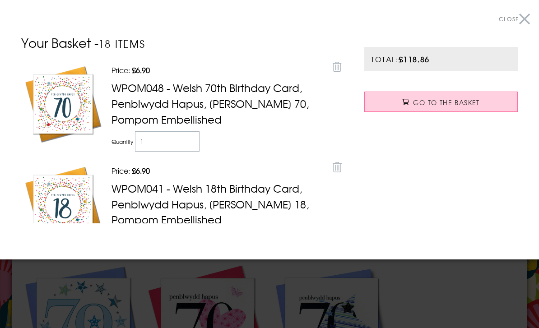
click at [520, 16] on button "Close" at bounding box center [513, 19] width 31 height 20
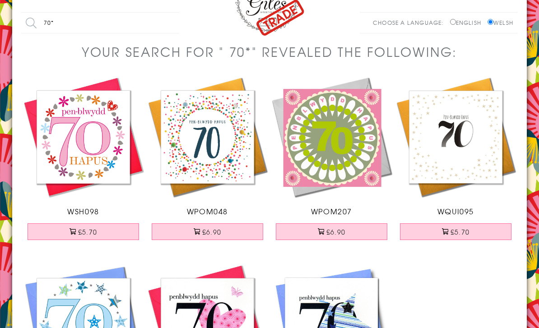
scroll to position [0, 0]
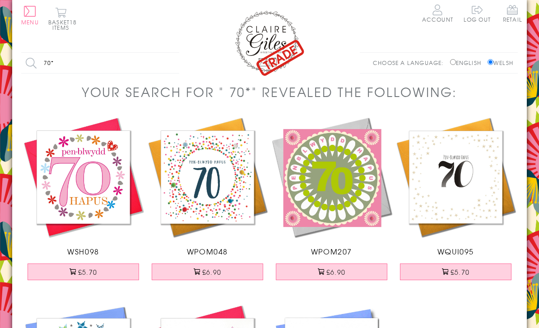
click at [456, 61] on label "English" at bounding box center [468, 63] width 36 height 8
click at [456, 61] on input "English" at bounding box center [453, 62] width 6 height 6
radio input "true"
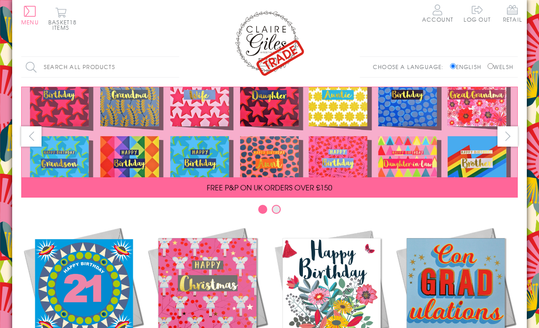
click at [123, 68] on input "Search all products" at bounding box center [100, 67] width 158 height 20
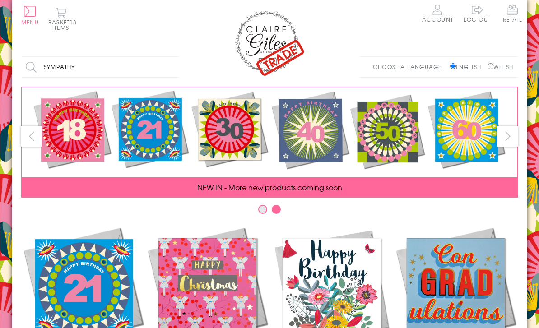
type input "Sympathy"
click at [175, 66] on input "Search" at bounding box center [174, 67] width 9 height 20
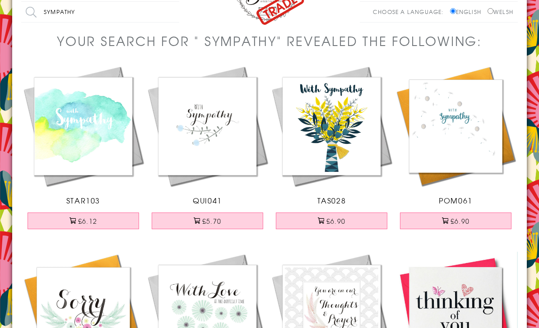
scroll to position [53, 0]
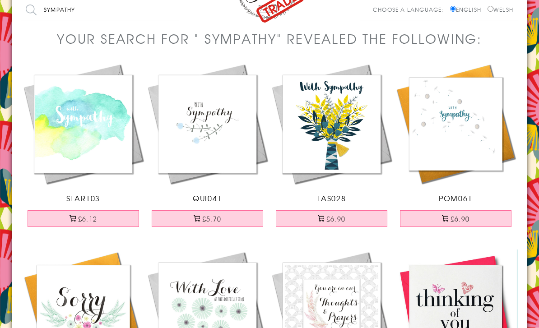
click at [484, 217] on button "£6.90" at bounding box center [456, 219] width 112 height 17
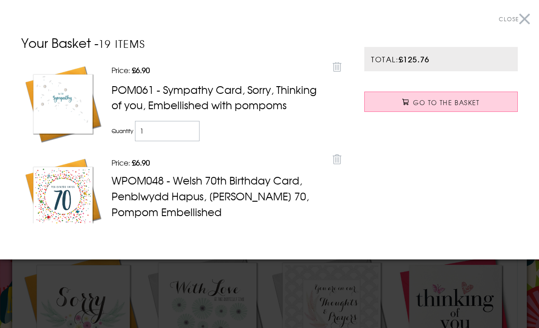
click at [510, 14] on button "Close" at bounding box center [513, 19] width 31 height 20
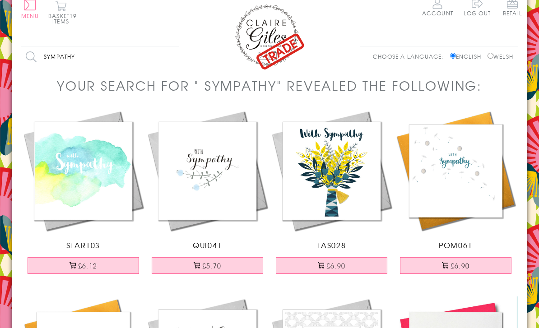
scroll to position [0, 0]
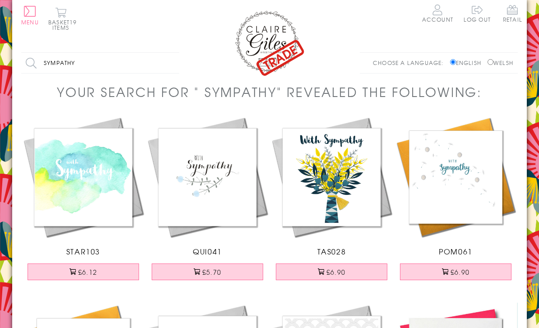
click at [111, 63] on input "Sympathy" at bounding box center [100, 63] width 158 height 20
type input "S"
type input "Golden"
click at [175, 63] on input "Search" at bounding box center [174, 63] width 9 height 20
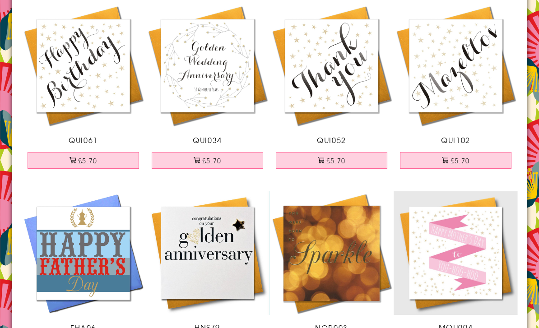
scroll to position [111, 0]
click at [236, 163] on button "£5.70" at bounding box center [208, 160] width 112 height 17
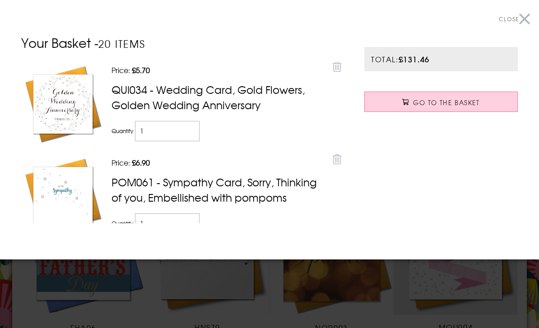
click at [508, 17] on span "Close" at bounding box center [508, 19] width 20 height 8
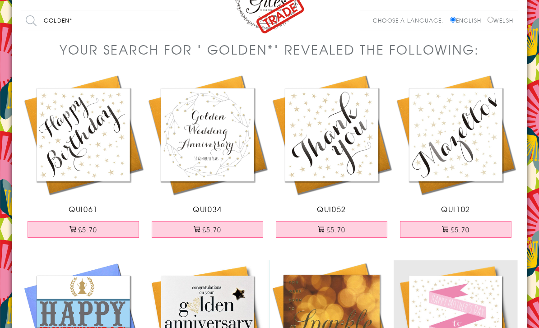
scroll to position [0, 0]
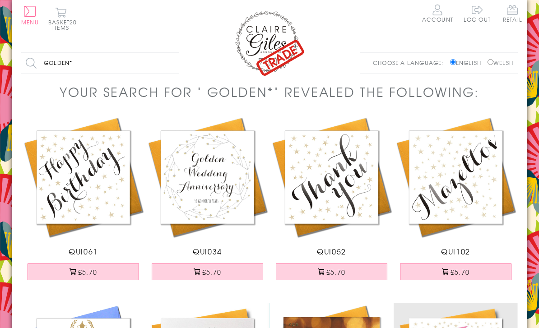
click at [129, 63] on input "Golden*" at bounding box center [100, 63] width 158 height 20
click at [493, 59] on label "Welsh" at bounding box center [500, 63] width 26 height 8
click at [493, 59] on input "Welsh" at bounding box center [490, 62] width 6 height 6
radio input "true"
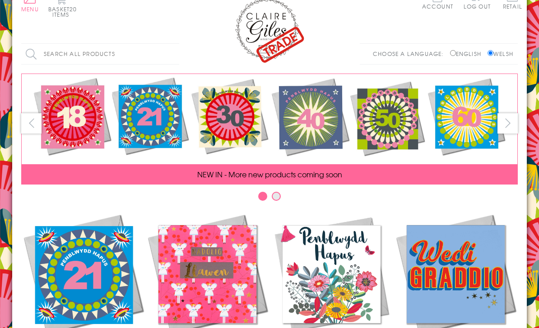
scroll to position [115, 0]
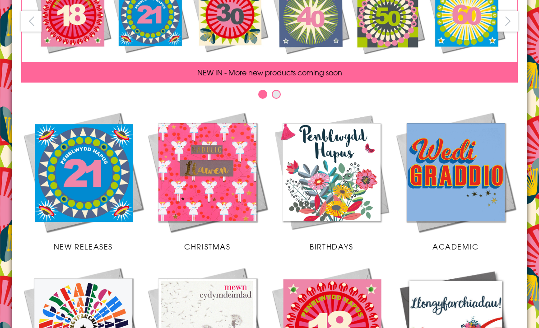
click at [230, 190] on img at bounding box center [207, 172] width 124 height 124
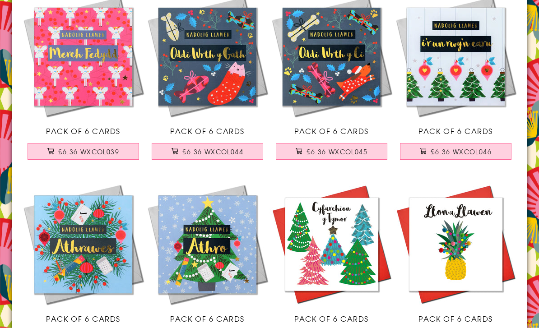
scroll to position [715, 0]
click at [473, 88] on img at bounding box center [455, 57] width 124 height 124
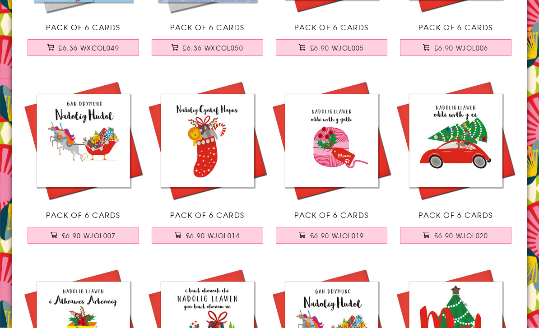
scroll to position [1007, 0]
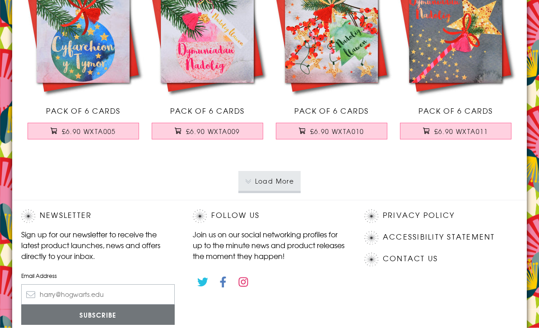
click at [280, 182] on button "Load More" at bounding box center [269, 181] width 63 height 20
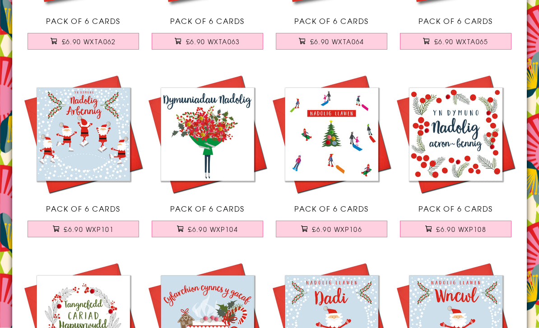
scroll to position [3266, 0]
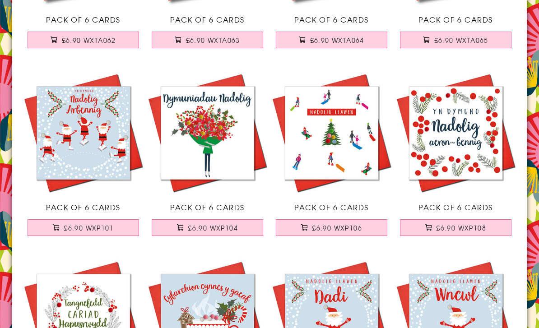
click at [366, 229] on button "£6.90 WXP106" at bounding box center [332, 227] width 112 height 17
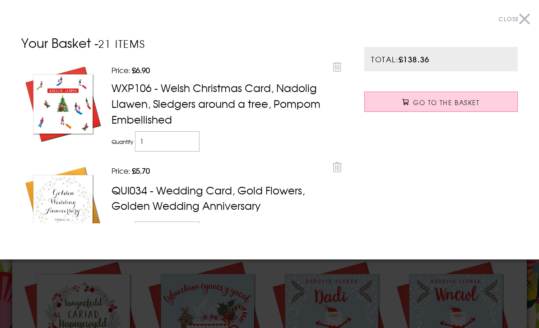
click at [517, 16] on span "Close" at bounding box center [508, 19] width 20 height 8
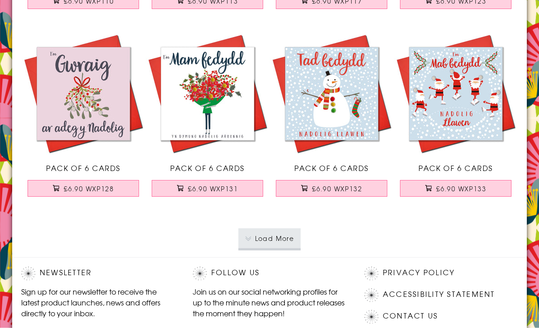
scroll to position [3681, 0]
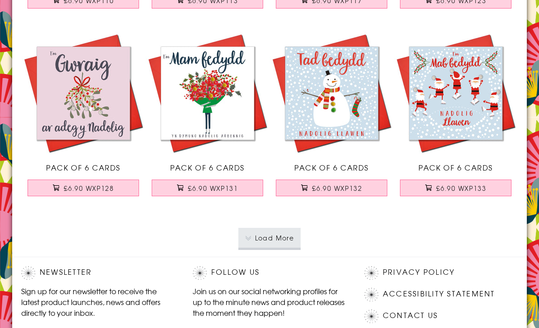
click at [275, 241] on button "Load More" at bounding box center [269, 238] width 63 height 20
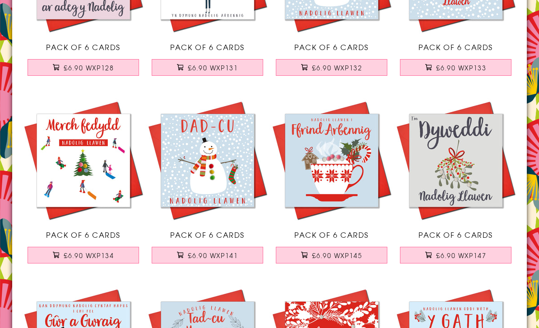
scroll to position [3800, 0]
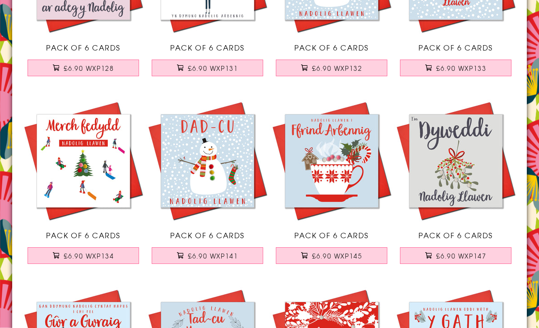
click at [355, 176] on img at bounding box center [331, 161] width 124 height 124
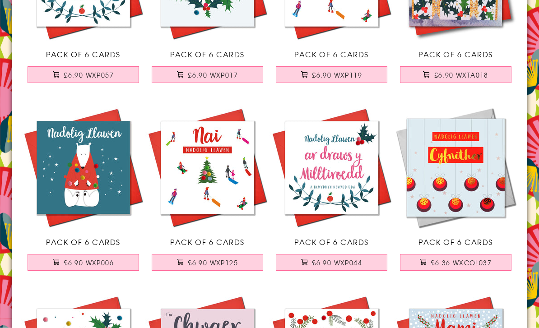
scroll to position [5107, 0]
click at [105, 262] on span "£6.90 WXP006" at bounding box center [89, 262] width 50 height 9
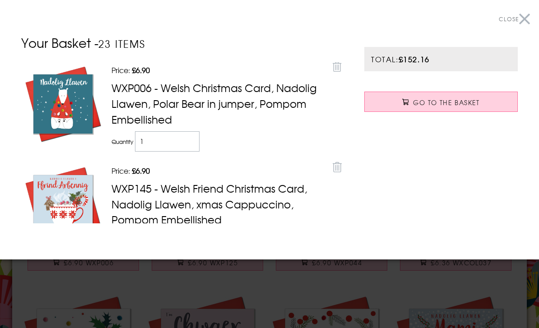
click at [517, 18] on span "Close" at bounding box center [508, 19] width 20 height 8
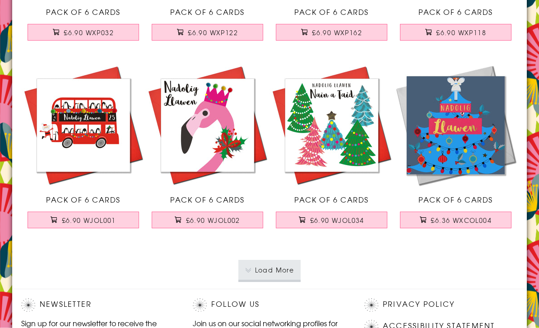
scroll to position [5525, 0]
click at [277, 269] on button "Load More" at bounding box center [269, 270] width 63 height 20
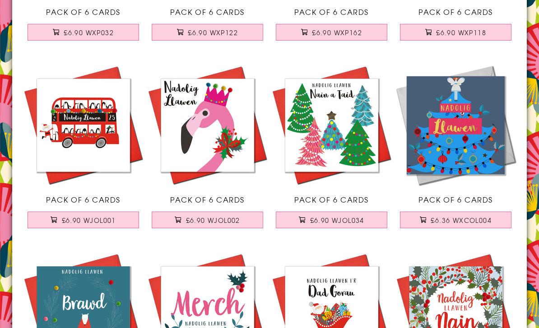
click at [108, 218] on span "£6.90 WJOL001" at bounding box center [89, 220] width 54 height 9
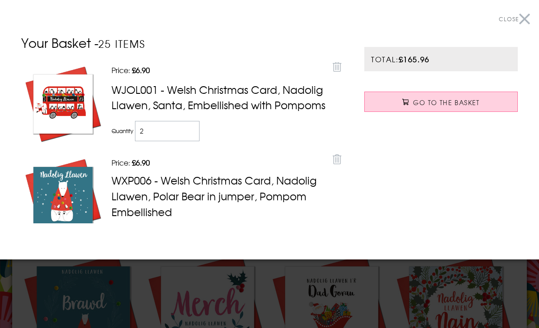
click at [515, 22] on span "Close" at bounding box center [508, 19] width 20 height 8
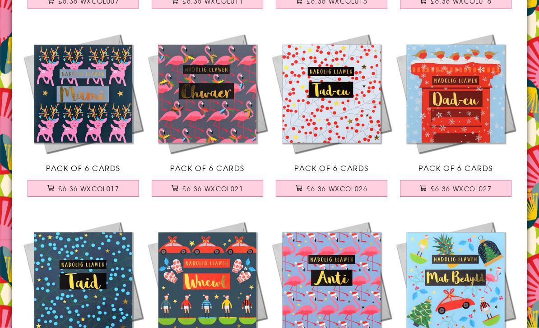
scroll to position [0, 0]
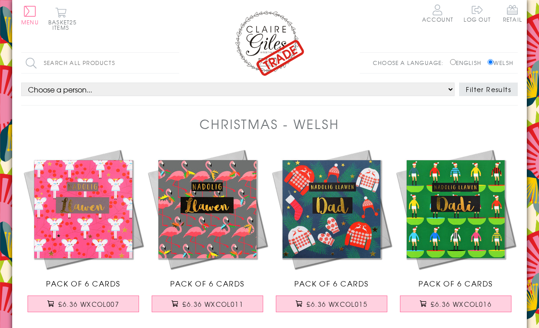
click at [140, 64] on input "Search all products" at bounding box center [100, 63] width 158 height 20
type input "Mam"
click at [175, 63] on input "Search" at bounding box center [174, 63] width 9 height 20
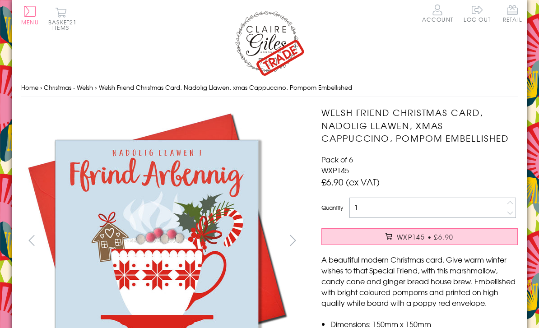
click at [447, 228] on button "WXP145 • £6.90" at bounding box center [419, 236] width 196 height 17
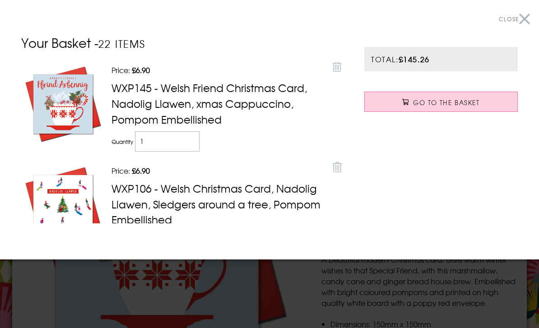
click at [516, 15] on span "Close" at bounding box center [508, 19] width 20 height 8
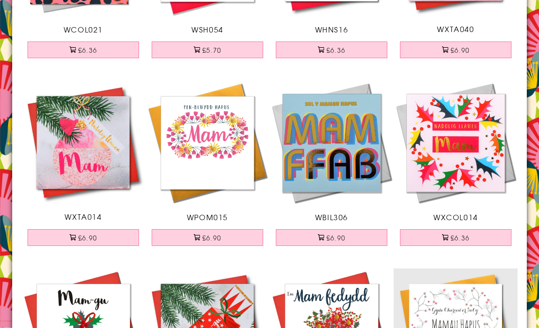
scroll to position [211, 0]
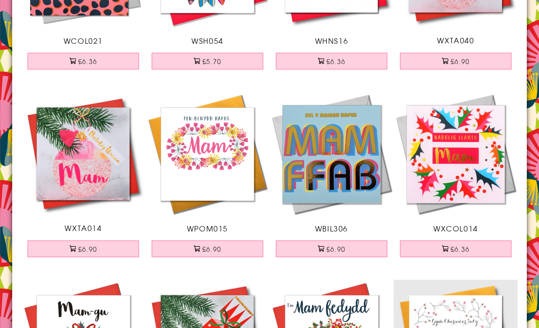
click at [105, 241] on button "£6.90" at bounding box center [84, 248] width 112 height 17
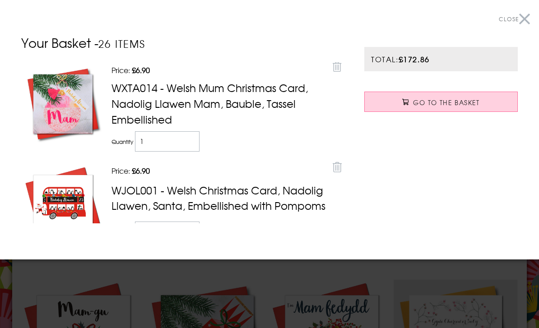
scroll to position [0, 0]
click at [517, 20] on span "Close" at bounding box center [508, 19] width 20 height 8
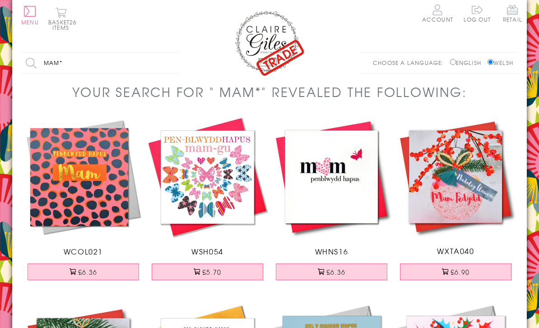
click at [137, 67] on input "Mam*" at bounding box center [100, 63] width 158 height 20
type input "M"
type input "Wife"
click at [175, 63] on input "Search" at bounding box center [174, 63] width 9 height 20
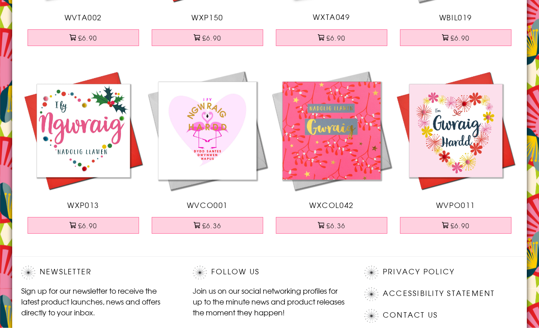
scroll to position [797, 0]
click at [360, 158] on img at bounding box center [331, 131] width 124 height 124
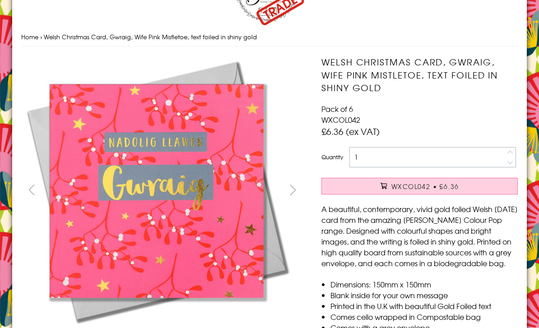
scroll to position [51, 0]
click at [429, 185] on span "WXCOL042 • £6.36" at bounding box center [424, 186] width 67 height 9
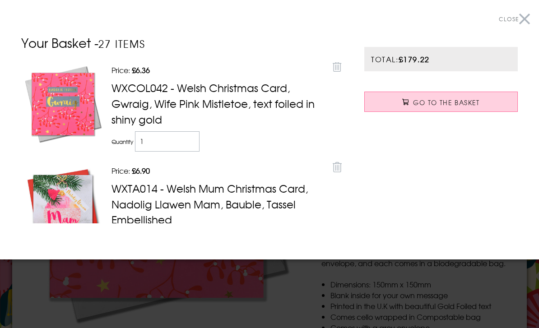
click at [519, 17] on button "Close" at bounding box center [513, 19] width 31 height 20
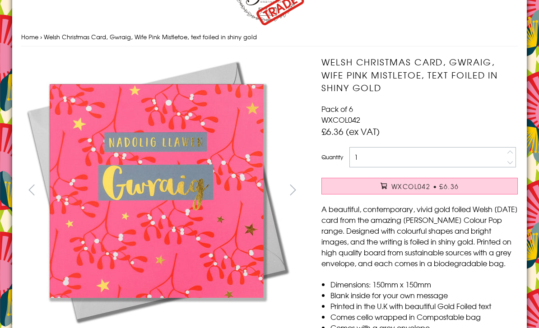
scroll to position [0, 0]
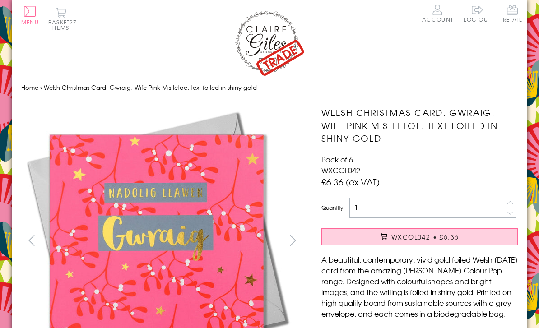
click at [264, 51] on img at bounding box center [269, 42] width 72 height 67
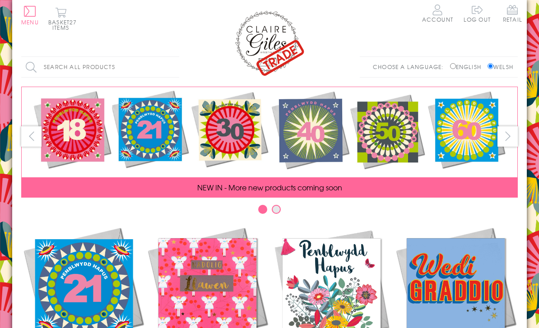
click at [163, 63] on input "Search all products" at bounding box center [100, 67] width 158 height 20
type input "Husband"
click at [175, 66] on input "Search" at bounding box center [174, 67] width 9 height 20
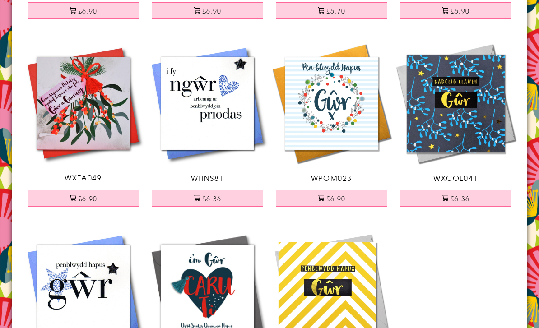
scroll to position [638, 0]
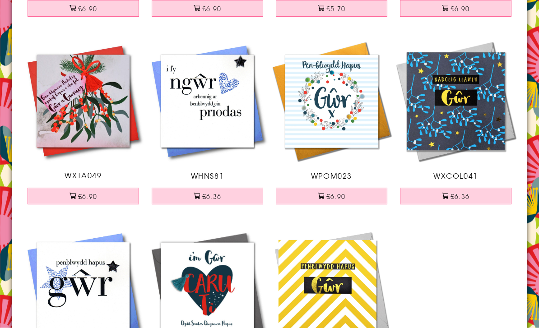
click at [477, 195] on button "£6.36" at bounding box center [456, 196] width 112 height 17
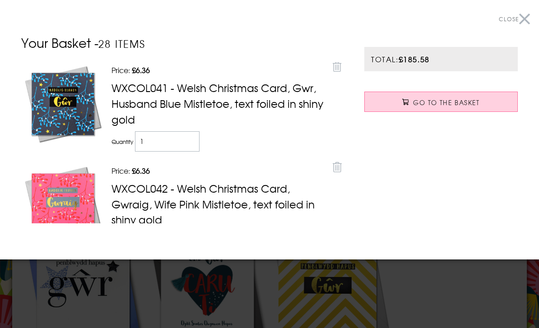
click at [513, 23] on span "Close" at bounding box center [508, 19] width 20 height 8
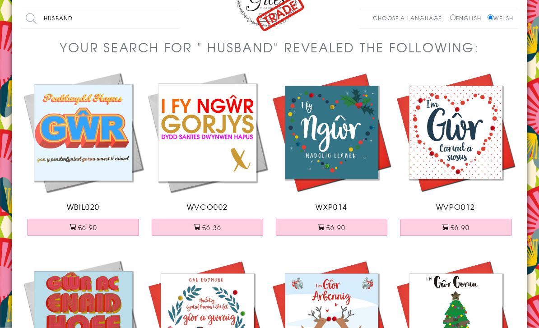
scroll to position [0, 0]
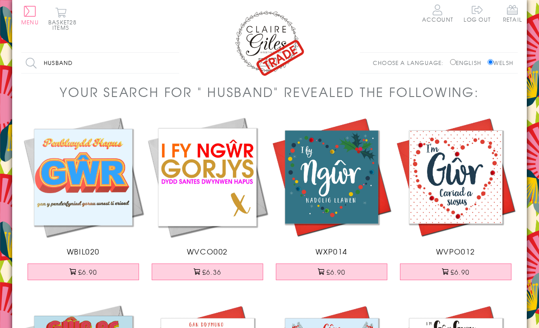
click at [148, 60] on input "Husband" at bounding box center [100, 63] width 158 height 20
type input "H"
type input "Nan"
click at [175, 63] on input "Search" at bounding box center [174, 63] width 9 height 20
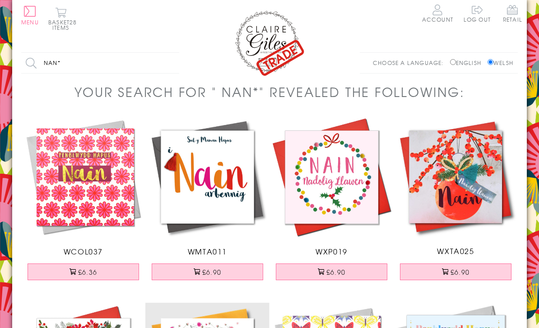
click at [276, 46] on img at bounding box center [269, 42] width 72 height 67
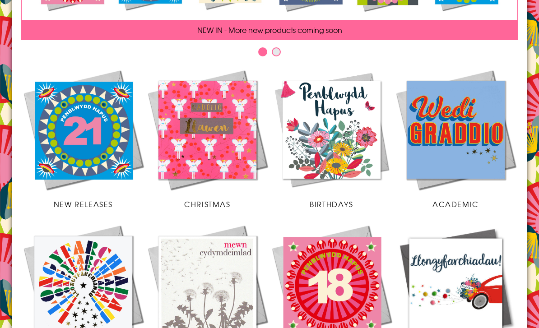
scroll to position [175, 0]
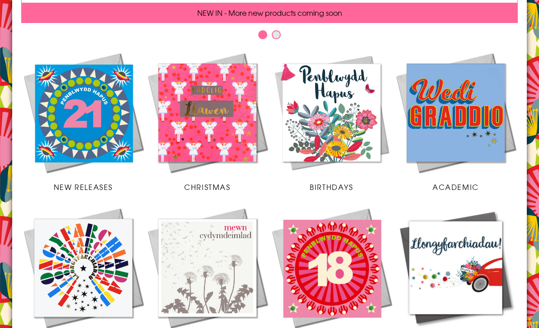
click at [233, 126] on img at bounding box center [207, 113] width 124 height 124
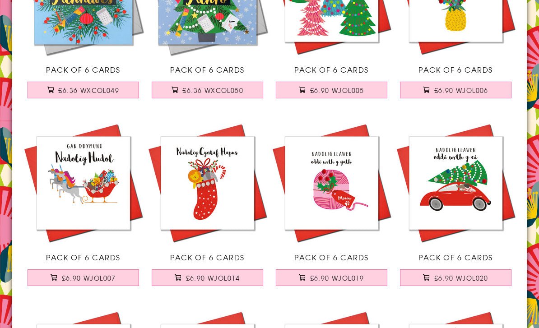
scroll to position [984, 0]
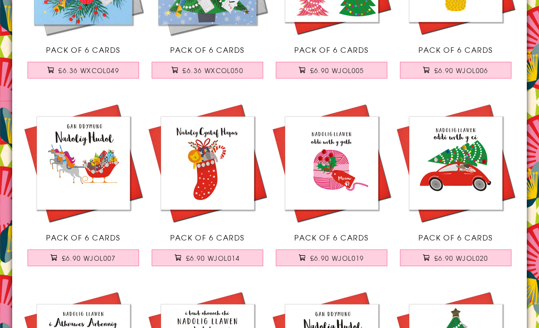
click at [482, 199] on img at bounding box center [455, 163] width 124 height 124
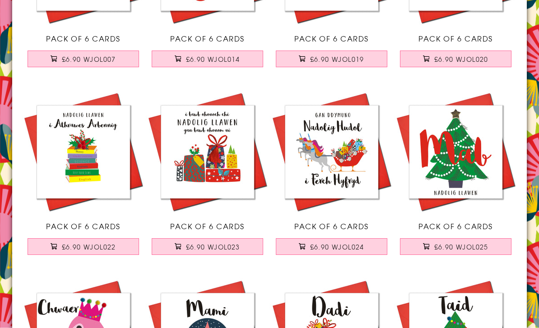
scroll to position [1183, 0]
click at [231, 186] on img at bounding box center [207, 152] width 124 height 124
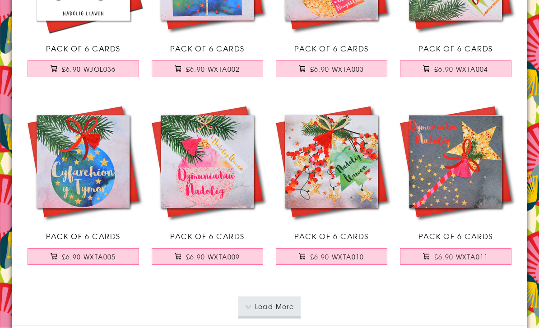
scroll to position [1736, 0]
click at [276, 299] on button "Load More" at bounding box center [269, 306] width 63 height 20
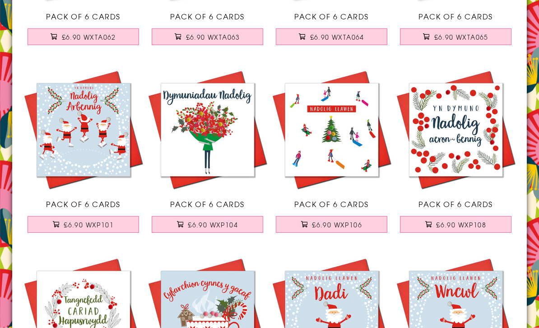
scroll to position [3274, 0]
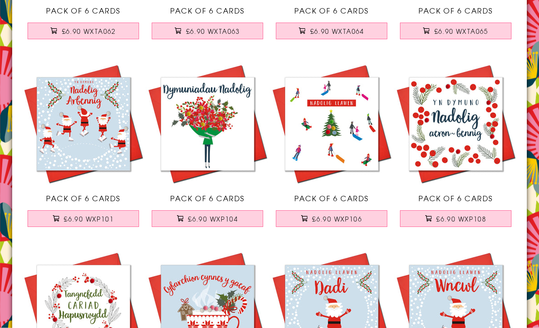
click at [108, 161] on img at bounding box center [83, 124] width 124 height 124
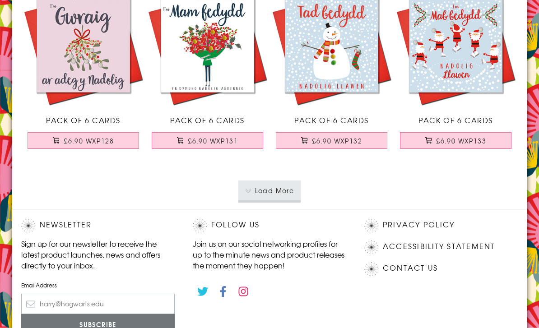
scroll to position [3729, 0]
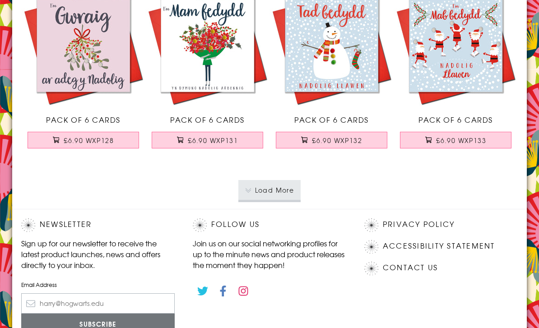
click at [272, 191] on button "Load More" at bounding box center [269, 190] width 63 height 20
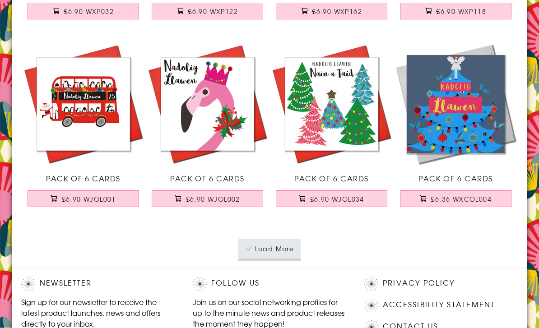
scroll to position [5546, 0]
click at [285, 249] on button "Load More" at bounding box center [269, 249] width 63 height 20
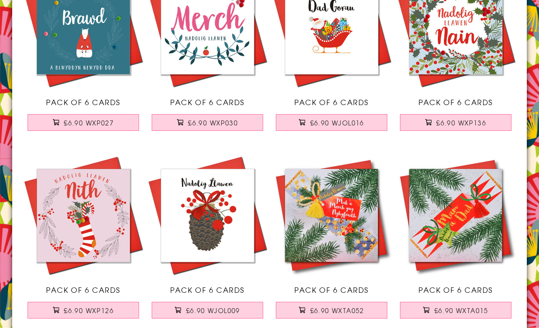
scroll to position [5779, 0]
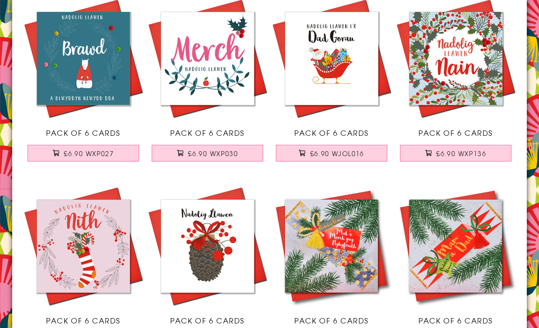
click at [491, 153] on button "£6.90 WXP136" at bounding box center [456, 153] width 112 height 17
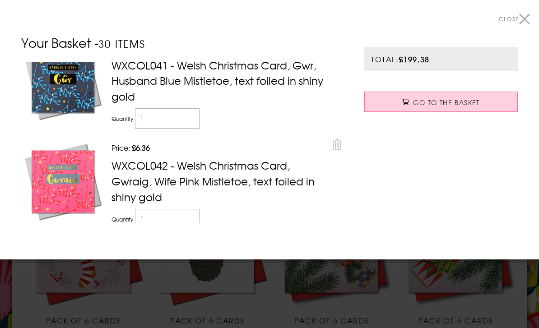
scroll to position [225, 0]
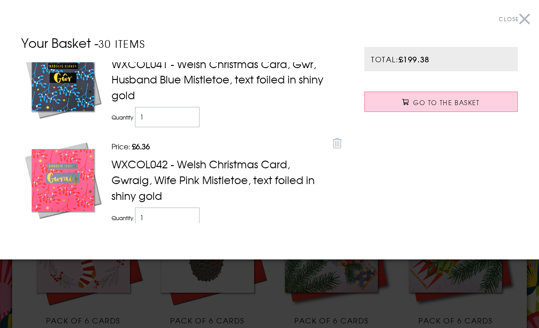
click at [337, 139] on icon at bounding box center [336, 143] width 9 height 10
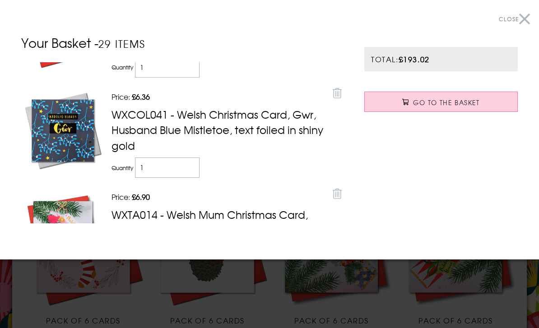
scroll to position [152, 0]
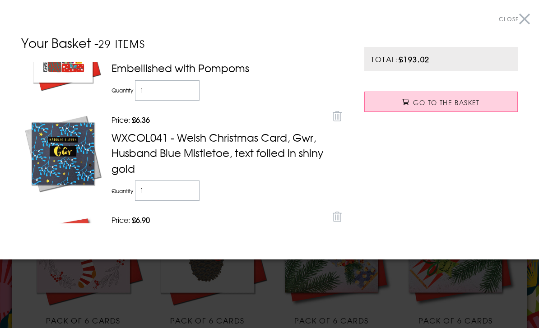
click at [339, 115] on icon at bounding box center [336, 116] width 9 height 10
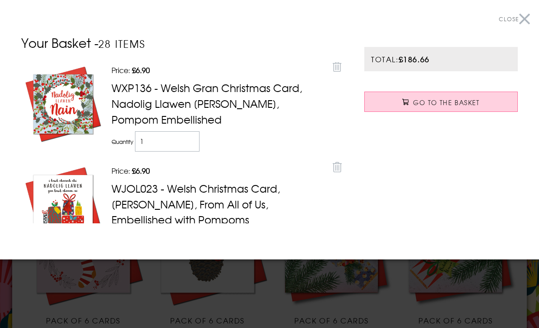
scroll to position [0, 0]
click at [517, 15] on span "Close" at bounding box center [508, 19] width 20 height 8
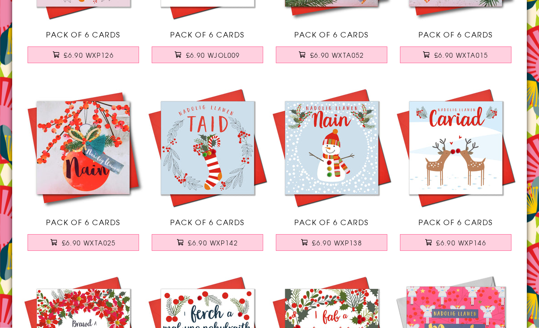
scroll to position [6065, 0]
click at [233, 240] on span "£6.90 WXP142" at bounding box center [213, 242] width 50 height 9
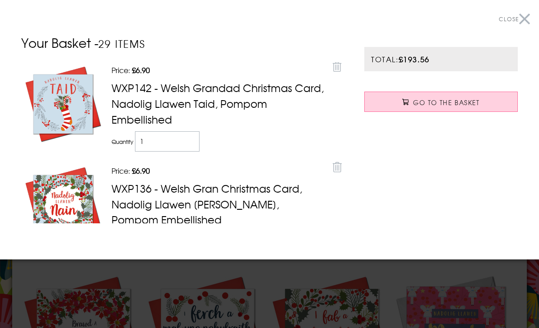
click at [509, 19] on span "Close" at bounding box center [508, 19] width 20 height 8
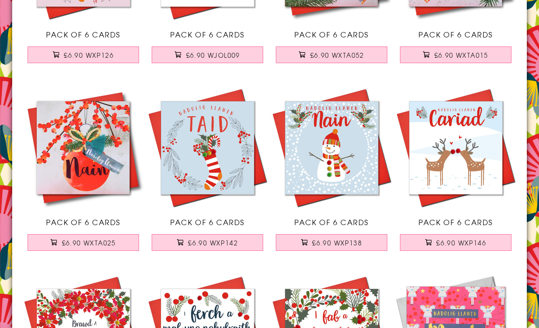
click at [331, 243] on span "£6.90 WXP138" at bounding box center [337, 242] width 50 height 9
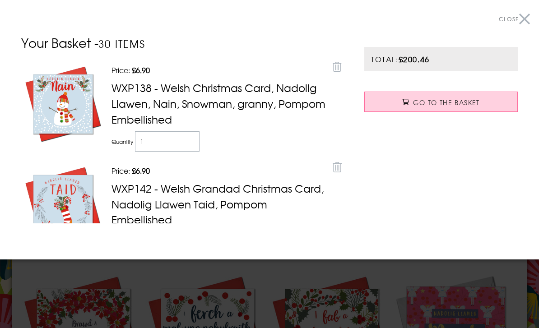
click at [511, 23] on span "Close" at bounding box center [508, 19] width 20 height 8
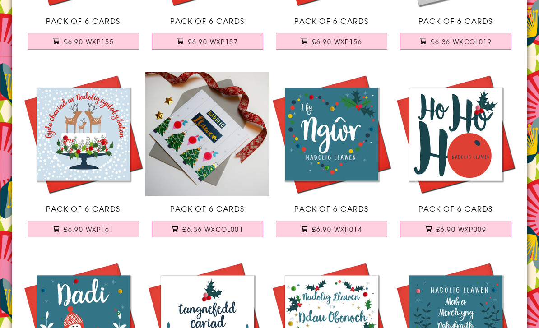
scroll to position [6462, 0]
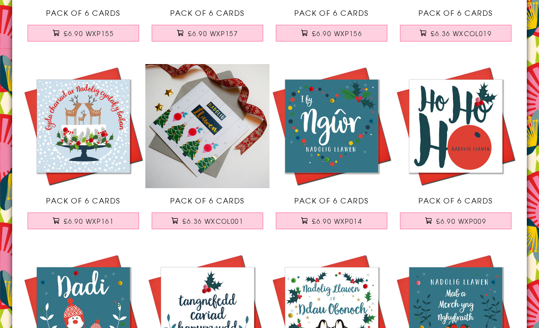
click at [238, 223] on span "£6.36 WXCOL001" at bounding box center [212, 220] width 61 height 9
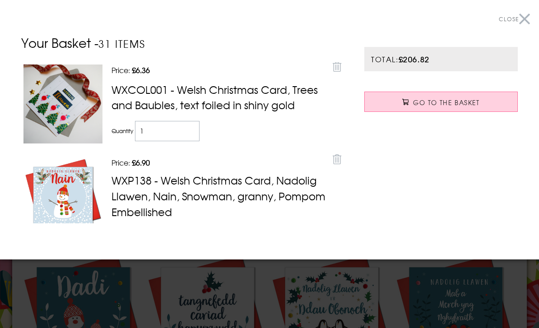
click at [505, 23] on button "Close" at bounding box center [513, 19] width 31 height 20
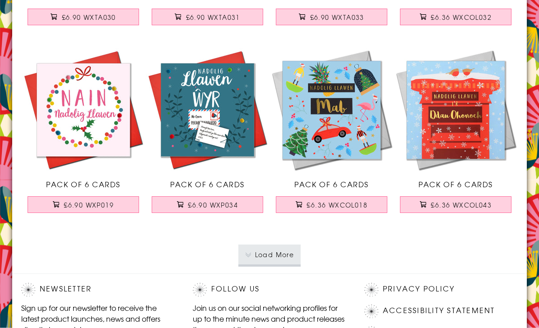
scroll to position [7418, 0]
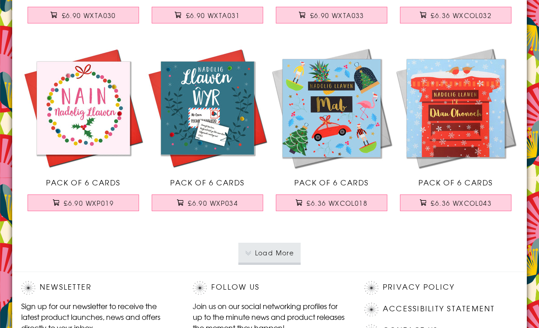
click at [282, 252] on button "Load More" at bounding box center [269, 253] width 63 height 20
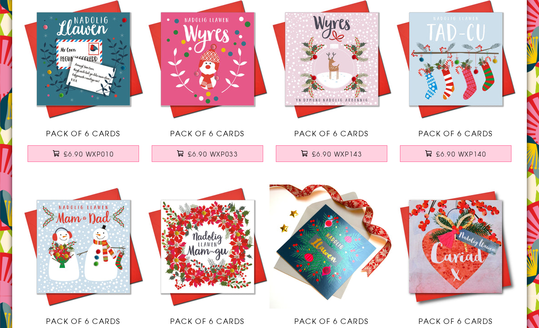
scroll to position [7842, 0]
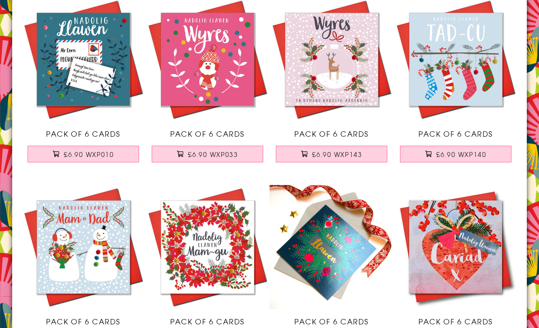
click at [488, 151] on button "£6.90 WXP140" at bounding box center [456, 154] width 112 height 17
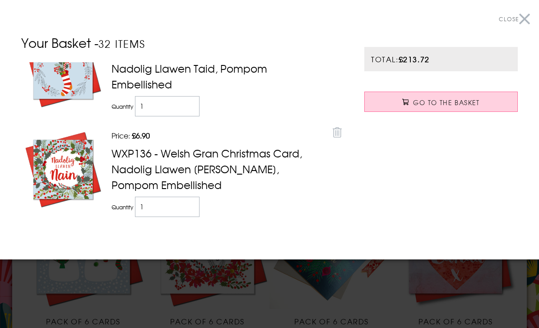
scroll to position [329, 0]
click at [337, 130] on icon at bounding box center [336, 132] width 9 height 10
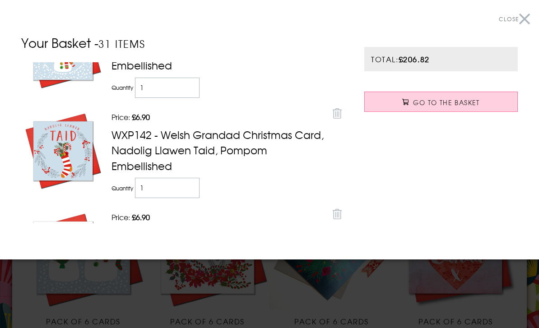
scroll to position [248, 0]
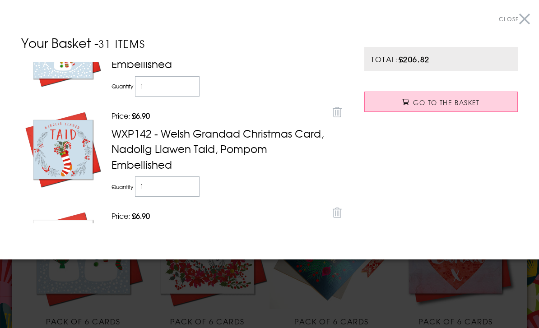
click at [519, 18] on button "Close" at bounding box center [513, 19] width 31 height 20
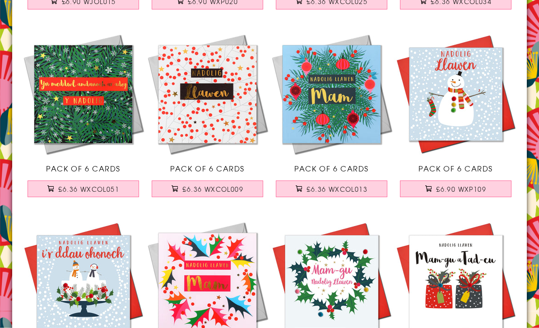
scroll to position [8370, 0]
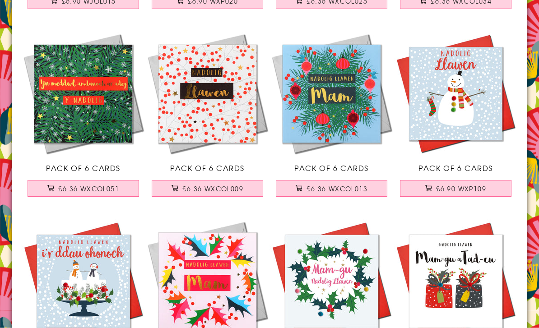
click at [238, 188] on span "£6.36 WXCOL009" at bounding box center [212, 188] width 61 height 9
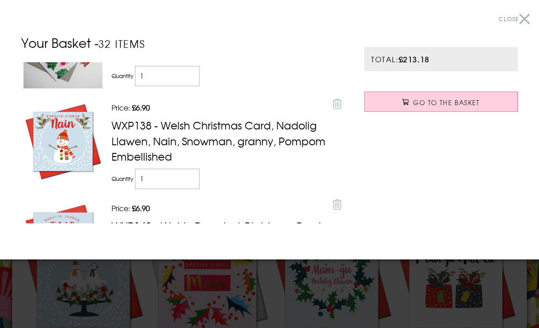
click at [519, 16] on button "Close" at bounding box center [513, 19] width 31 height 20
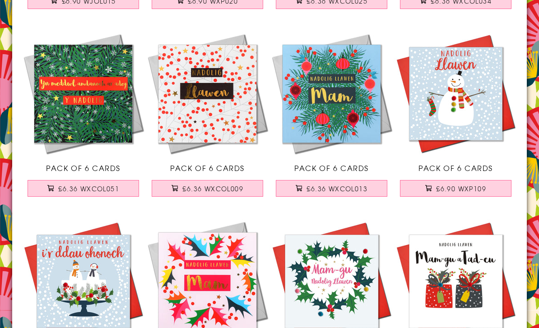
click at [472, 187] on span "£6.90 WXP109" at bounding box center [461, 188] width 50 height 9
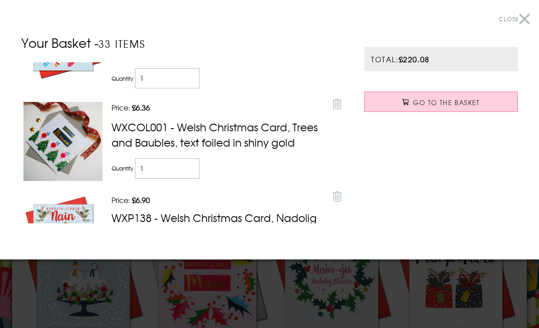
click at [514, 18] on span "Close" at bounding box center [508, 19] width 20 height 8
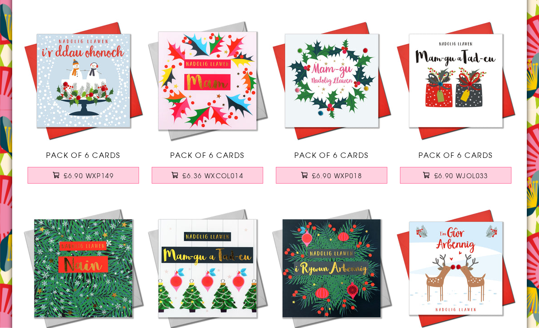
scroll to position [8572, 0]
click at [357, 176] on span "£6.90 WXP018" at bounding box center [337, 175] width 50 height 9
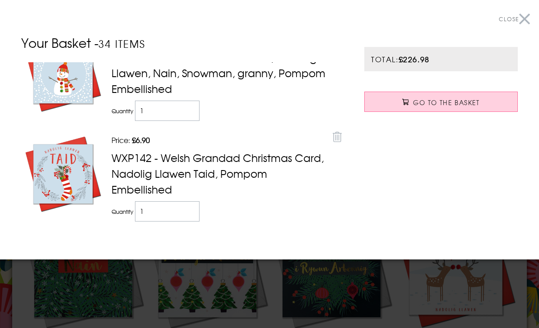
scroll to position [510, 0]
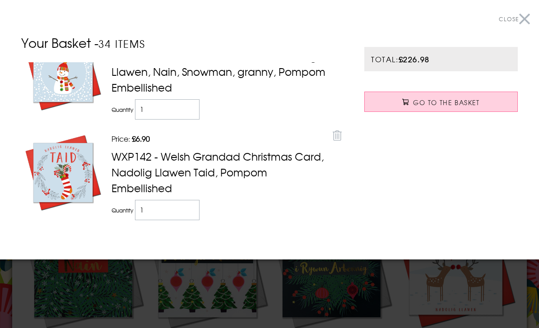
click at [516, 16] on span "Close" at bounding box center [508, 19] width 20 height 8
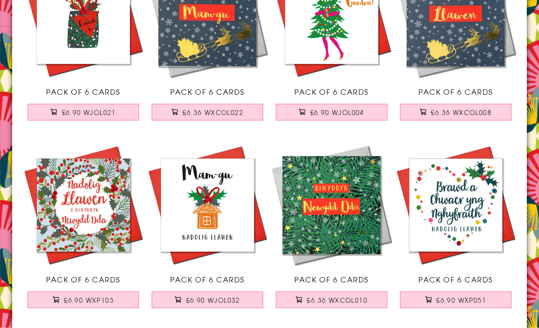
scroll to position [9199, 0]
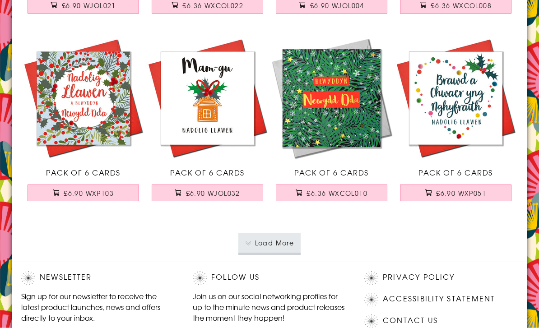
click at [231, 192] on span "£6.90 WJOL032" at bounding box center [213, 193] width 54 height 9
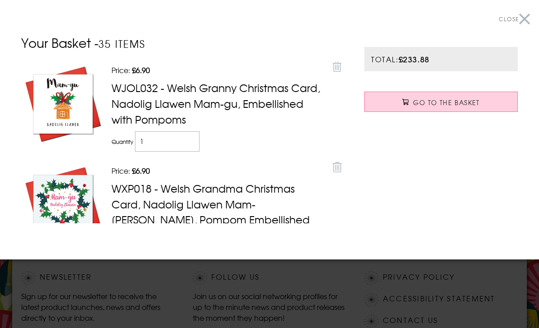
scroll to position [0, 0]
click at [336, 69] on icon at bounding box center [336, 67] width 9 height 10
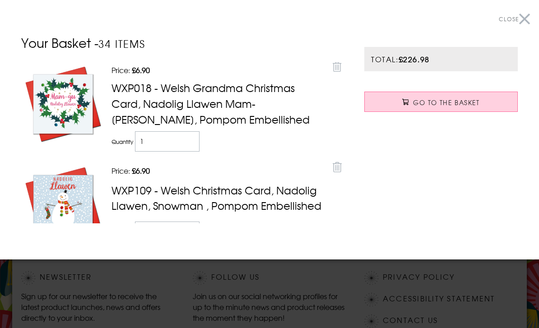
click at [515, 15] on span "Close" at bounding box center [508, 19] width 20 height 8
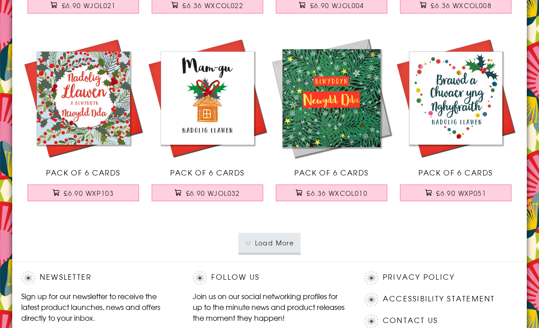
click at [284, 240] on button "Load More" at bounding box center [269, 243] width 63 height 20
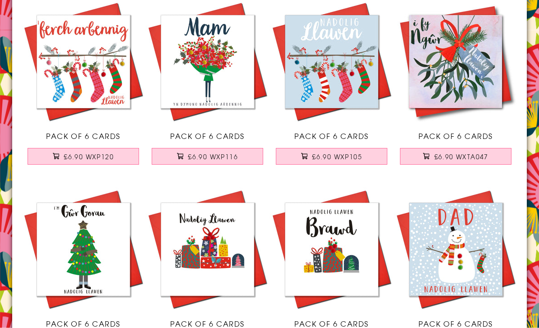
scroll to position [10279, 0]
click at [362, 154] on button "£6.90 WXP105" at bounding box center [332, 156] width 112 height 17
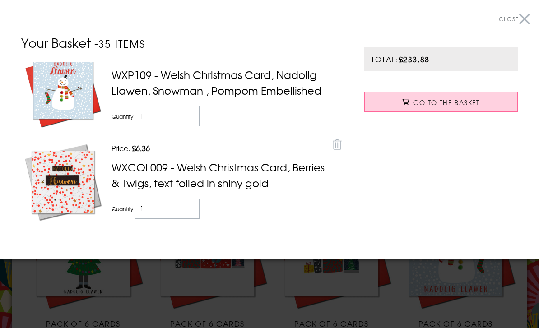
scroll to position [187, 0]
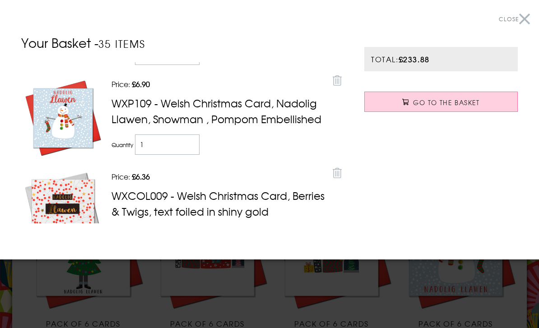
click at [512, 20] on span "Close" at bounding box center [508, 19] width 20 height 8
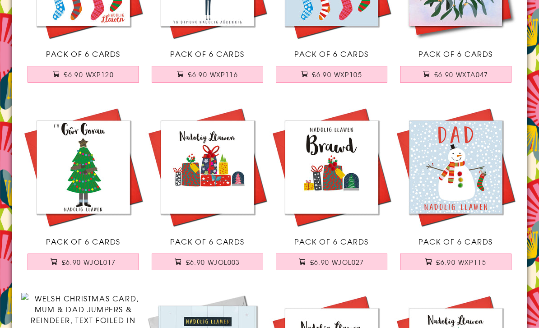
scroll to position [10361, 0]
click at [237, 253] on button "£6.90 WJOL003" at bounding box center [208, 261] width 112 height 17
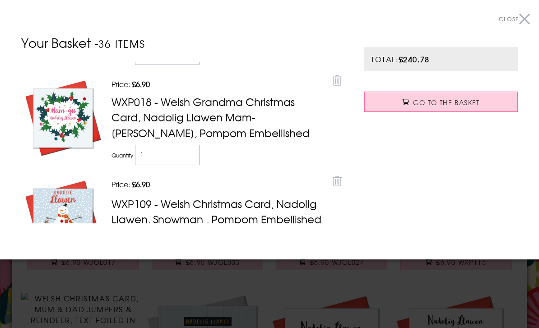
click at [506, 21] on span "Close" at bounding box center [508, 19] width 20 height 8
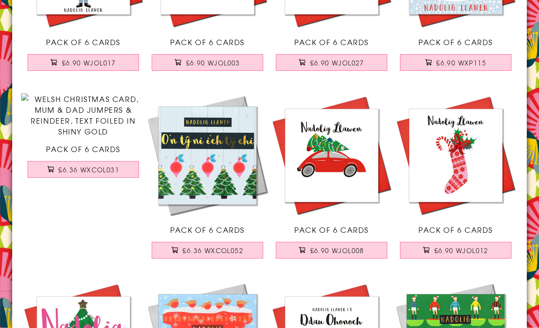
scroll to position [10562, 0]
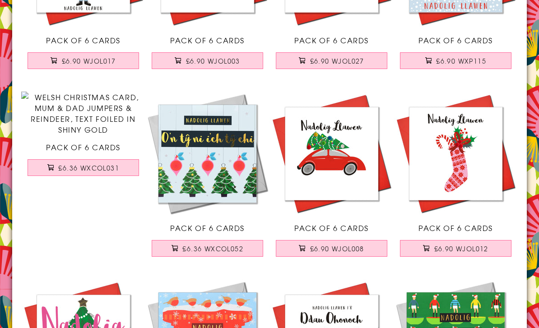
click at [228, 182] on img at bounding box center [207, 154] width 124 height 124
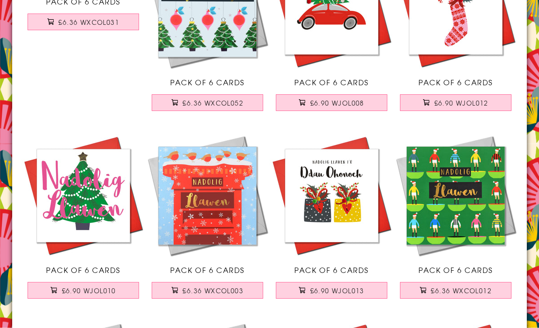
scroll to position [10709, 0]
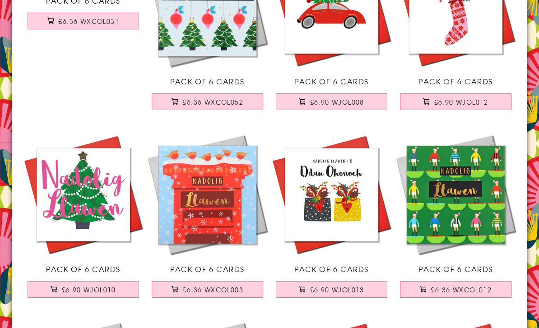
click at [231, 287] on span "£6.36 WXCOL003" at bounding box center [212, 289] width 61 height 9
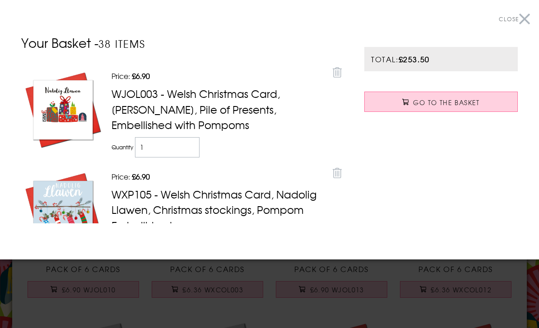
click at [521, 17] on button "Close" at bounding box center [513, 19] width 31 height 20
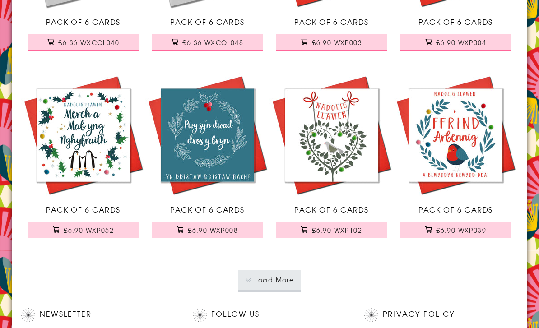
scroll to position [11169, 0]
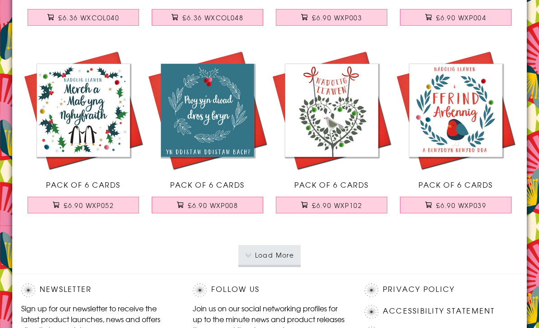
click at [290, 255] on button "Load More" at bounding box center [269, 255] width 63 height 20
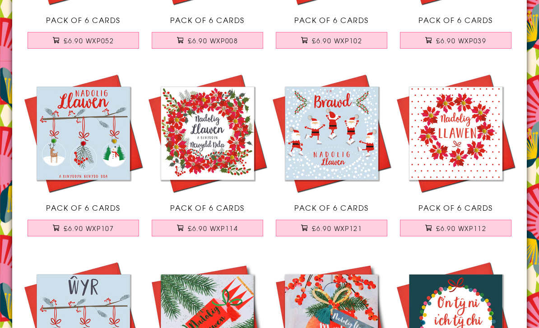
scroll to position [11335, 0]
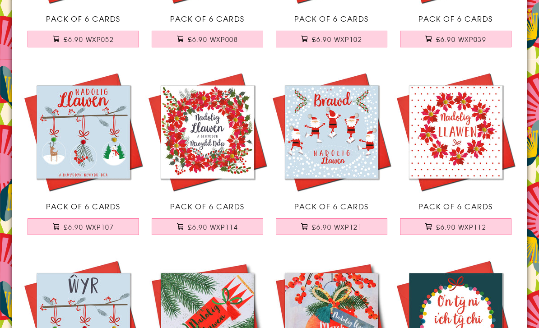
click at [113, 162] on img at bounding box center [83, 132] width 124 height 124
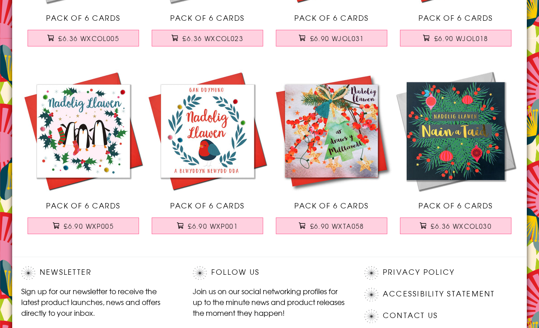
scroll to position [11898, 0]
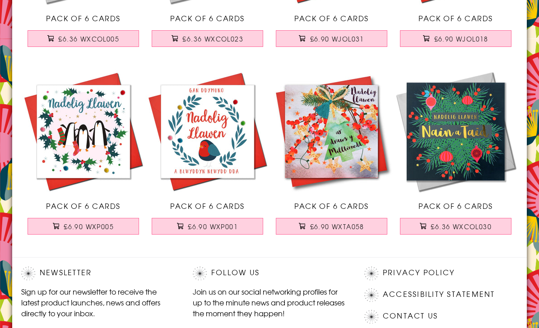
click at [118, 220] on button "£6.90 WXP005" at bounding box center [84, 226] width 112 height 17
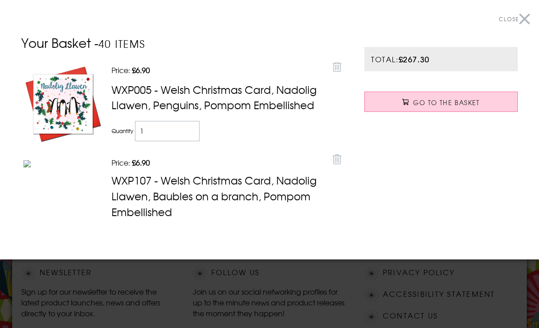
scroll to position [0, 0]
click at [512, 17] on span "Close" at bounding box center [508, 19] width 20 height 8
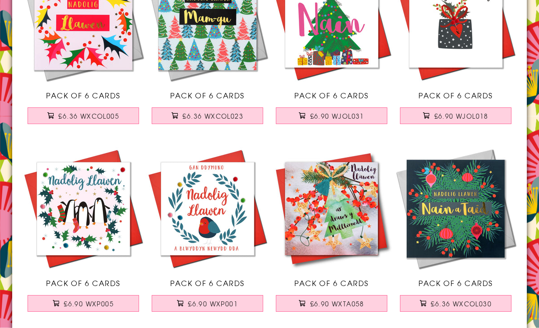
scroll to position [11821, 0]
click at [227, 237] on img at bounding box center [207, 209] width 124 height 124
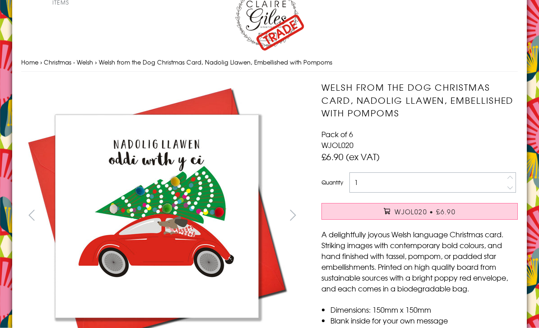
scroll to position [20, 0]
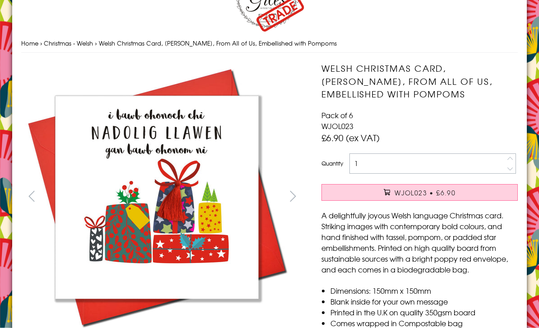
scroll to position [33, 0]
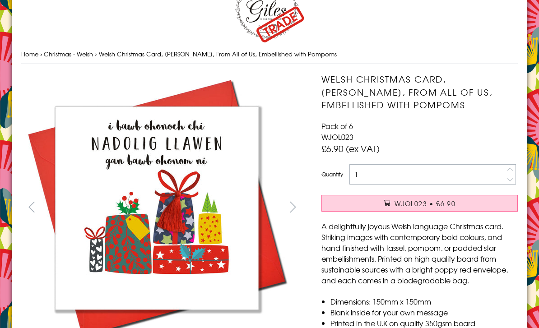
click at [490, 203] on button "WJOL023 • £6.90" at bounding box center [419, 203] width 196 height 17
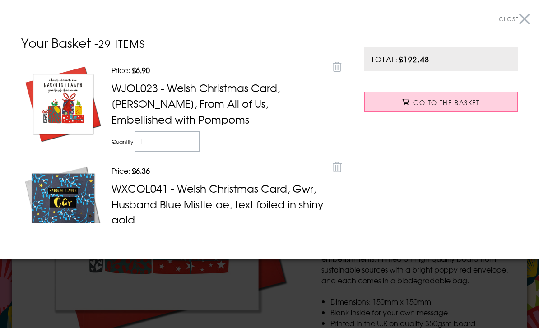
click at [519, 21] on button "Close" at bounding box center [513, 19] width 31 height 20
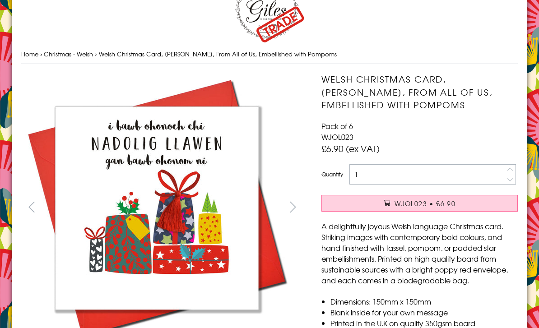
scroll to position [0, 0]
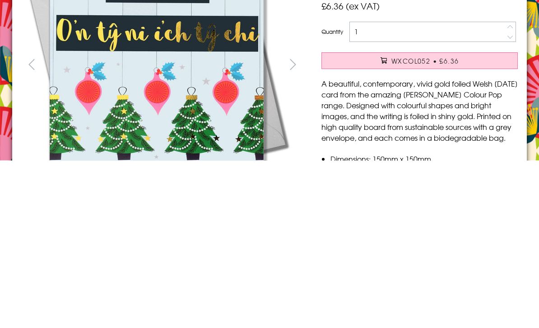
click at [463, 220] on button "WXCOL052 • £6.36" at bounding box center [419, 228] width 196 height 17
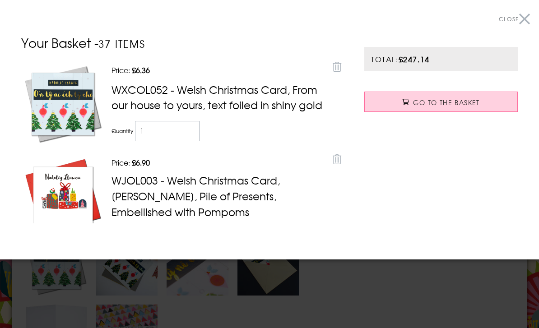
click at [498, 23] on span "Close" at bounding box center [508, 19] width 20 height 8
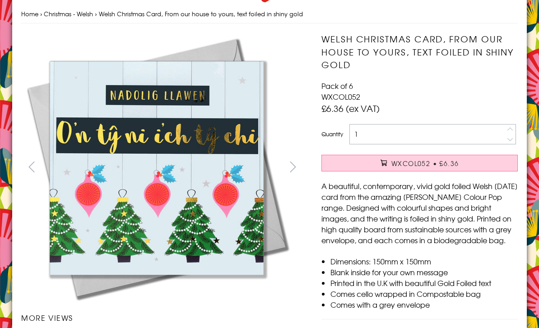
scroll to position [0, 0]
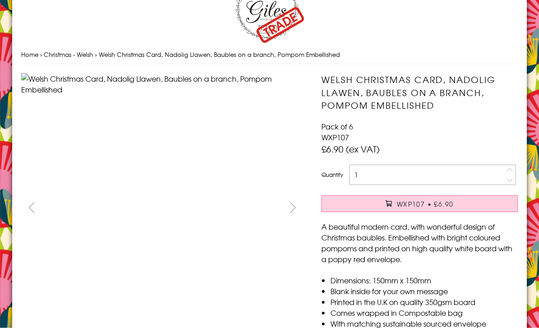
scroll to position [33, 0]
click at [422, 204] on span "WXP107 • £6.90" at bounding box center [424, 203] width 57 height 9
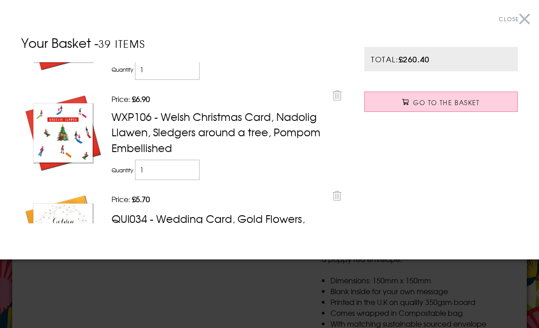
scroll to position [1645, 0]
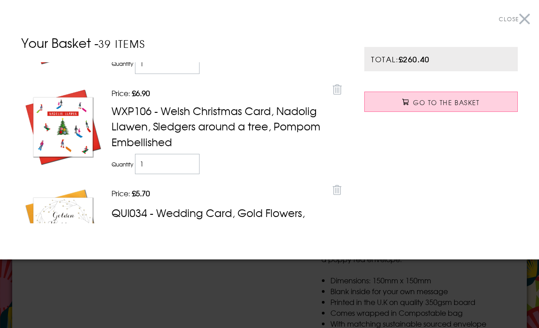
click at [517, 17] on span "Close" at bounding box center [508, 19] width 20 height 8
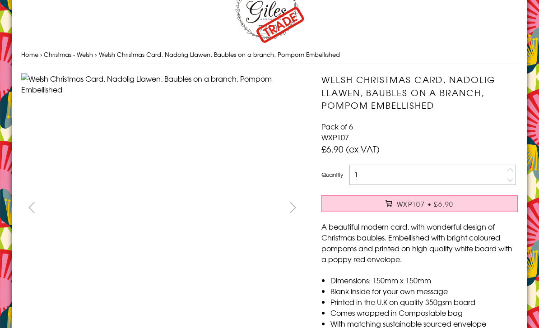
scroll to position [0, 0]
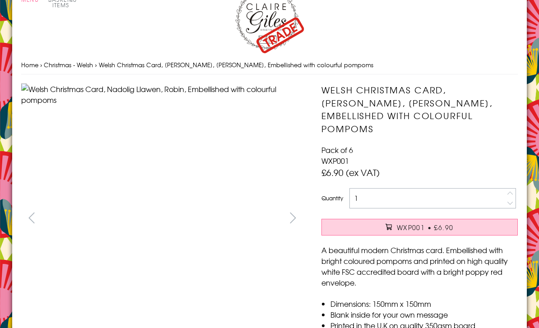
scroll to position [26, 0]
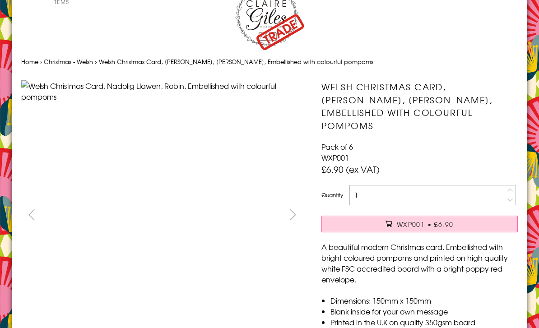
click at [453, 216] on button "WXP001 • £6.90" at bounding box center [419, 224] width 196 height 17
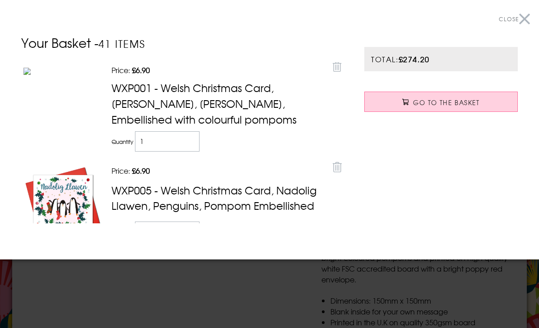
click at [479, 101] on link "Go to the Basket" at bounding box center [440, 102] width 153 height 20
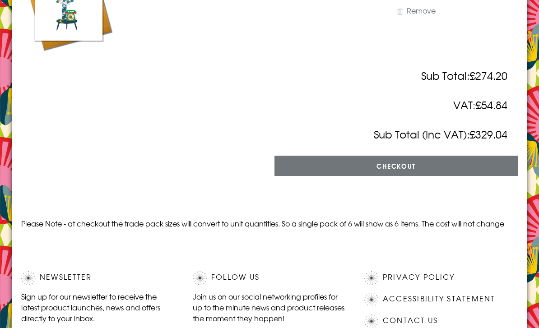
scroll to position [3830, 0]
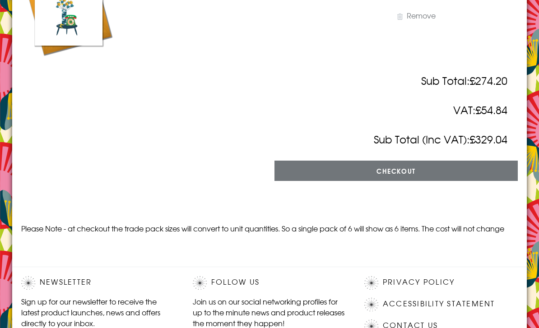
click at [460, 181] on input "Checkout" at bounding box center [395, 171] width 243 height 20
